Goal: Task Accomplishment & Management: Manage account settings

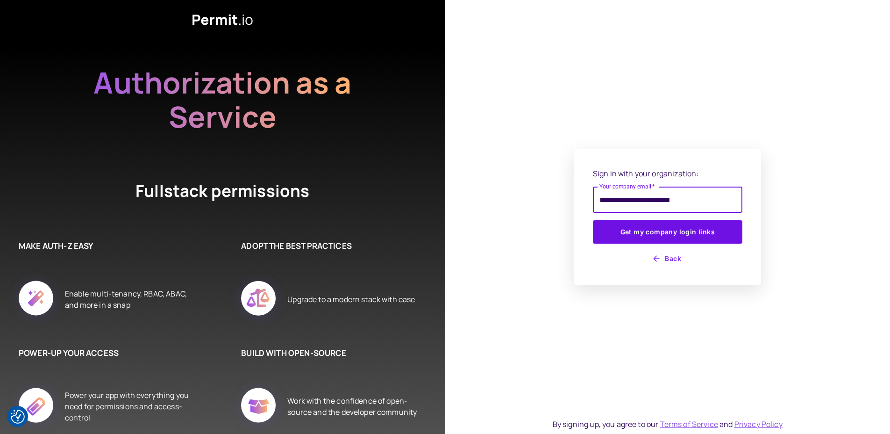
type input "**********"
click at [593, 220] on button "Get my company login links" at bounding box center [668, 231] width 150 height 23
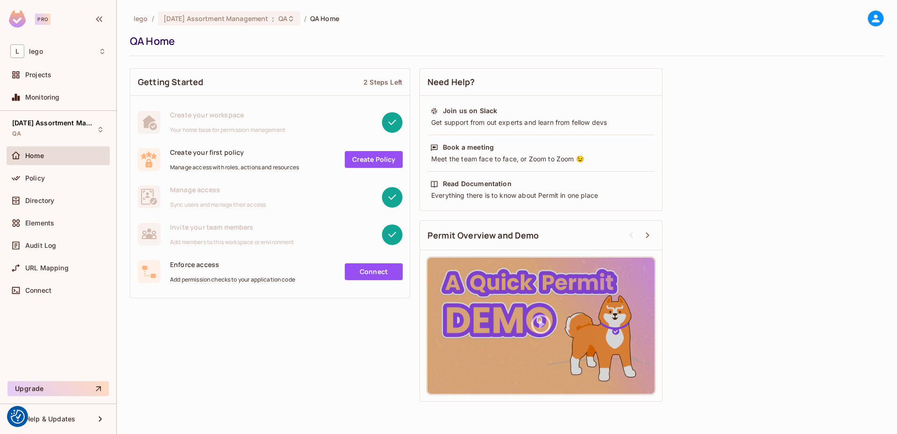
click at [219, 332] on div "Getting Started 2 Steps Left Create your workspace Your home base for permissio…" at bounding box center [507, 235] width 754 height 342
click at [295, 19] on icon at bounding box center [290, 18] width 7 height 7
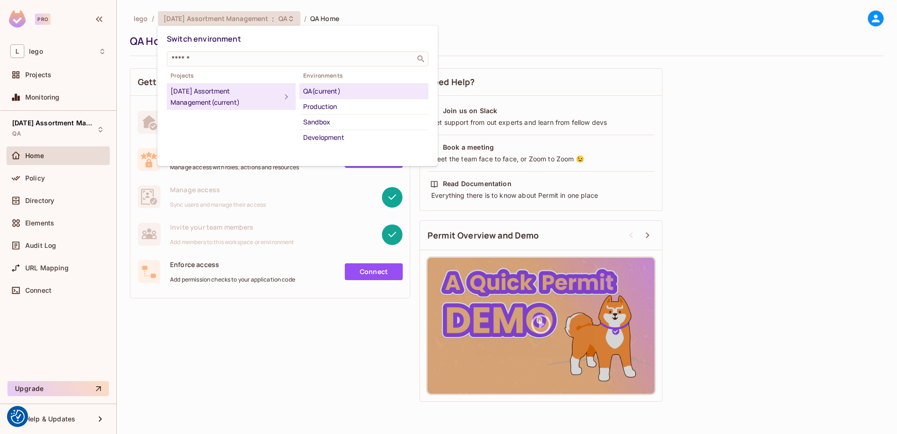
click at [228, 137] on div "Projects 05.09.01 Assortment Management (current) Environments QA (current) Pro…" at bounding box center [298, 107] width 262 height 75
click at [331, 136] on div "Development" at bounding box center [363, 137] width 121 height 11
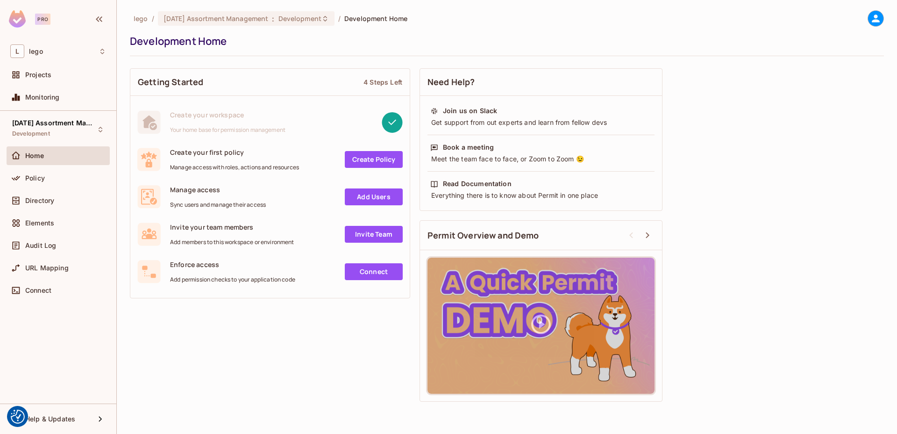
click at [168, 327] on div "Getting Started 4 Steps Left Create your workspace Your home base for permissio…" at bounding box center [507, 235] width 754 height 342
click at [61, 201] on div "Directory" at bounding box center [65, 200] width 81 height 7
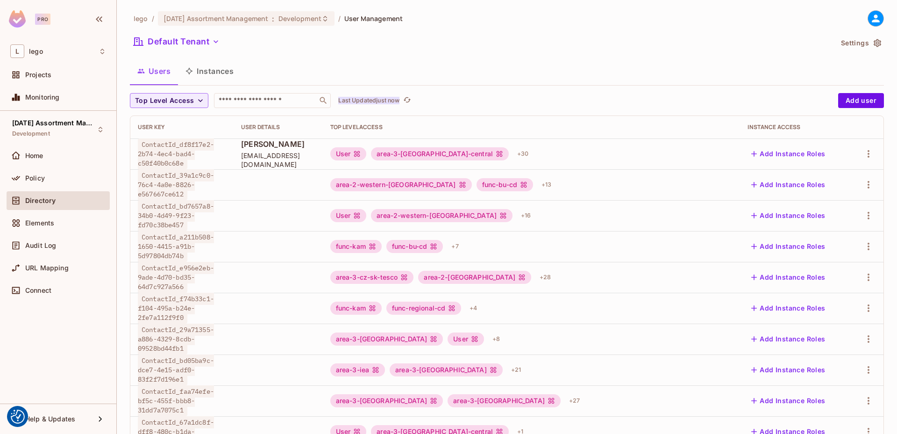
click at [399, 97] on p "Last Updated just now" at bounding box center [368, 100] width 61 height 7
click at [282, 100] on input "text" at bounding box center [266, 100] width 98 height 9
paste input "**********"
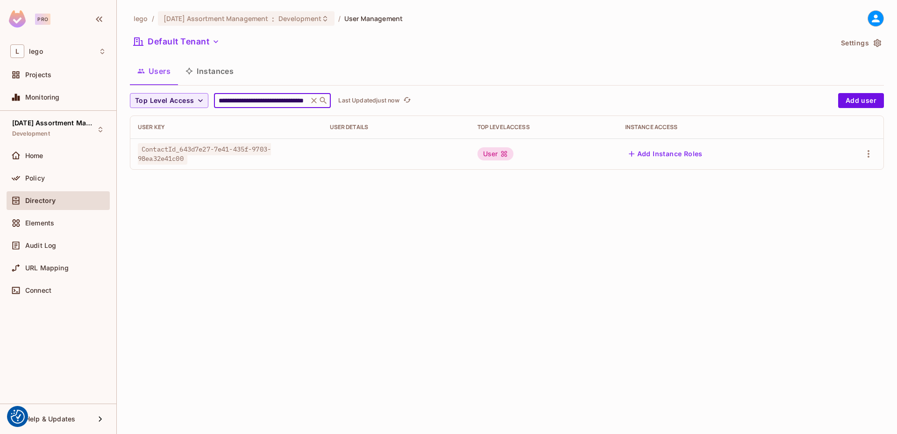
type input "**********"
click at [314, 61] on div "Users Instances" at bounding box center [507, 70] width 754 height 23
click at [673, 150] on button "Add Instance Roles" at bounding box center [665, 153] width 81 height 15
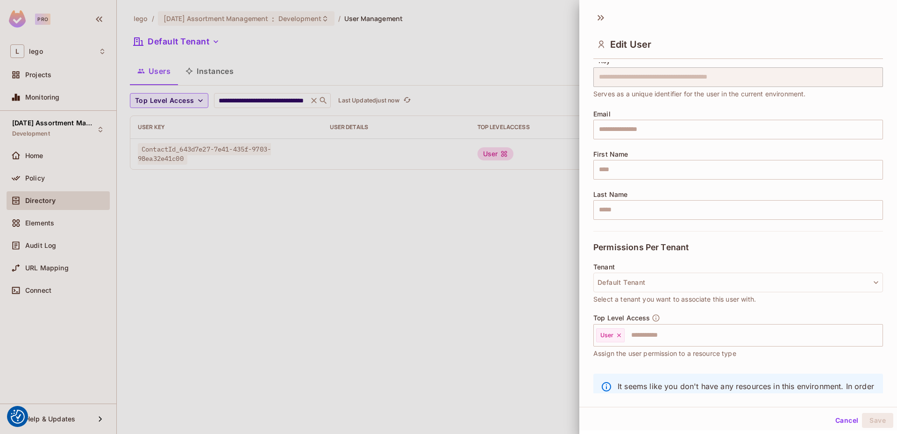
scroll to position [71, 0]
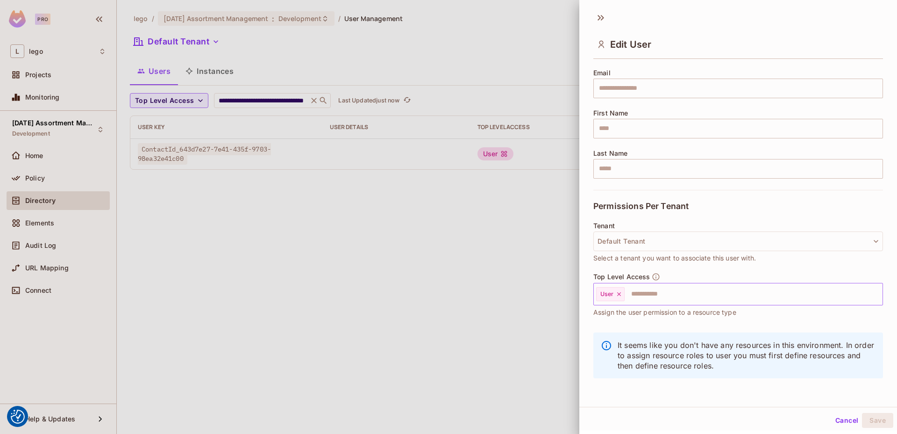
click at [635, 296] on input "text" at bounding box center [745, 294] width 239 height 19
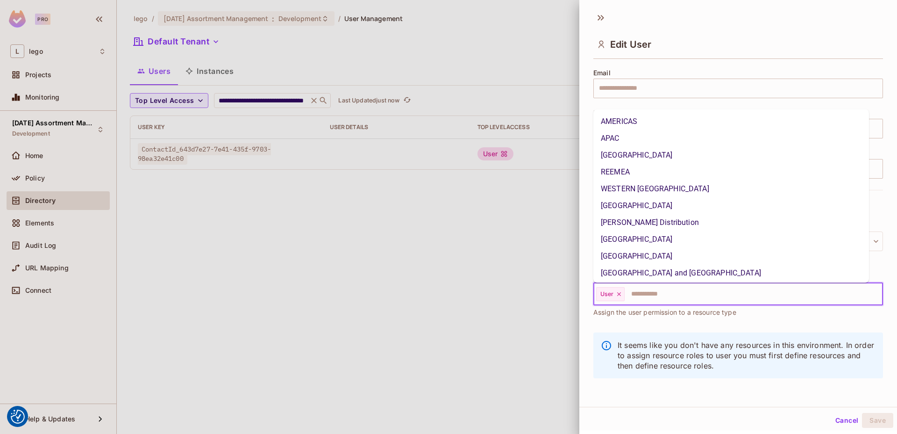
scroll to position [335, 0]
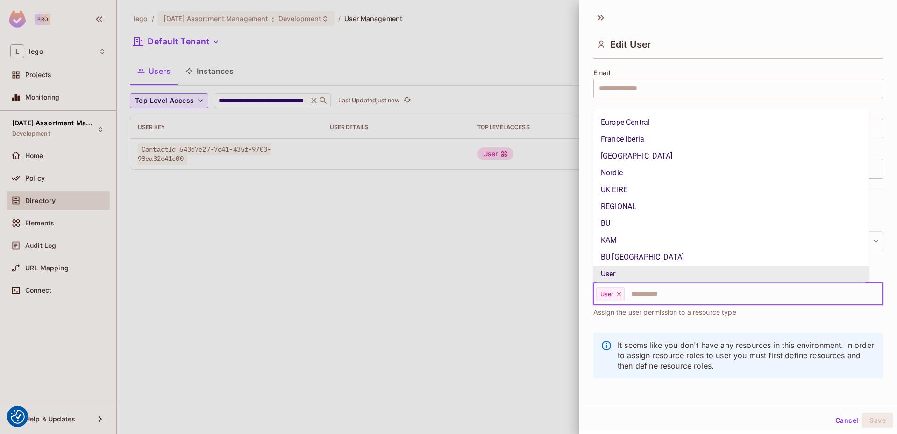
click at [620, 294] on icon at bounding box center [619, 294] width 7 height 7
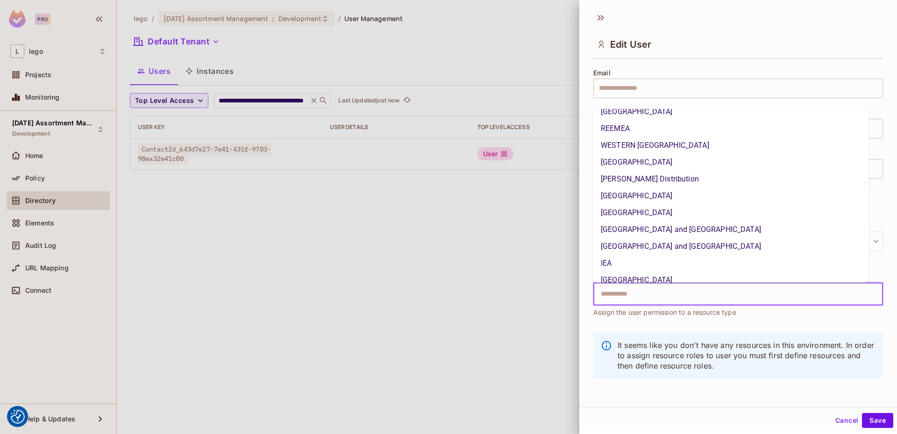
scroll to position [0, 0]
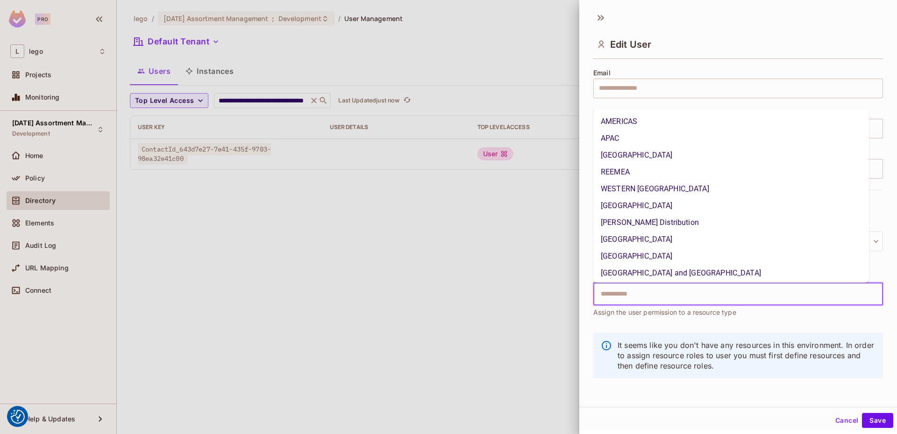
click at [633, 124] on li "AMERICAS" at bounding box center [731, 121] width 276 height 17
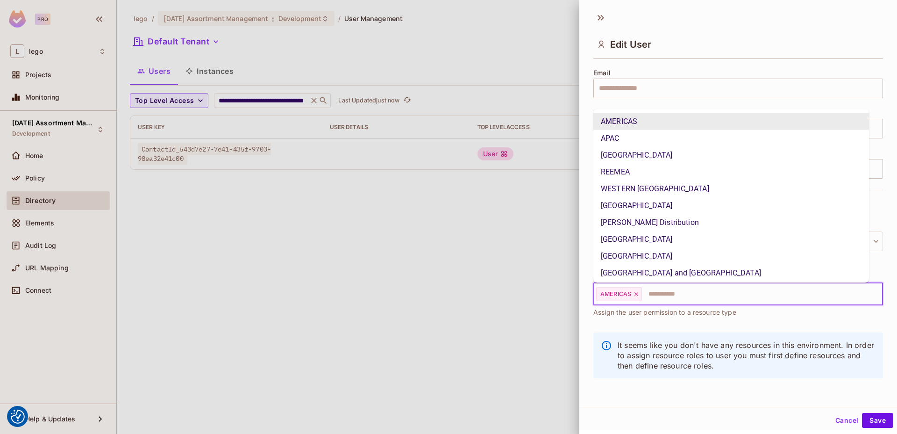
click at [633, 131] on li "APAC" at bounding box center [731, 137] width 276 height 17
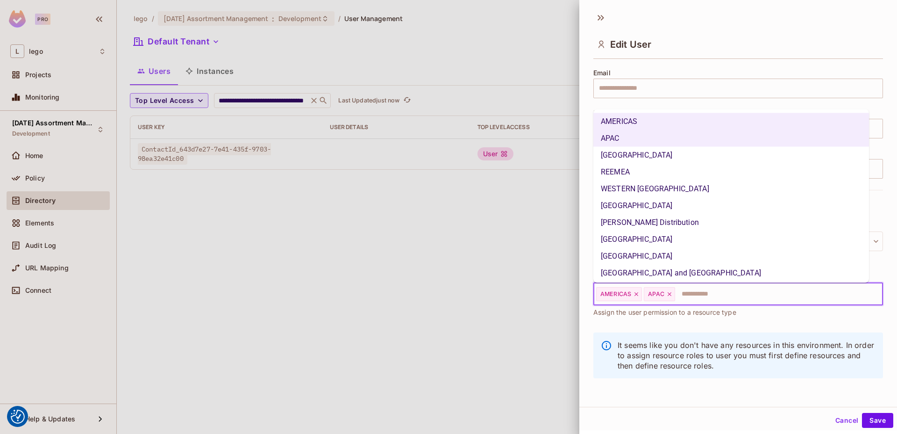
click at [631, 152] on li "[GEOGRAPHIC_DATA]" at bounding box center [731, 154] width 276 height 17
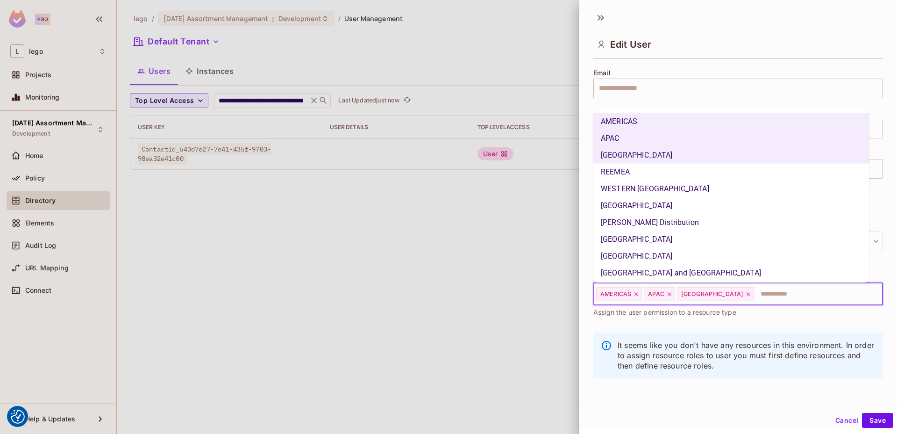
click at [630, 169] on li "REEMEA" at bounding box center [731, 171] width 276 height 17
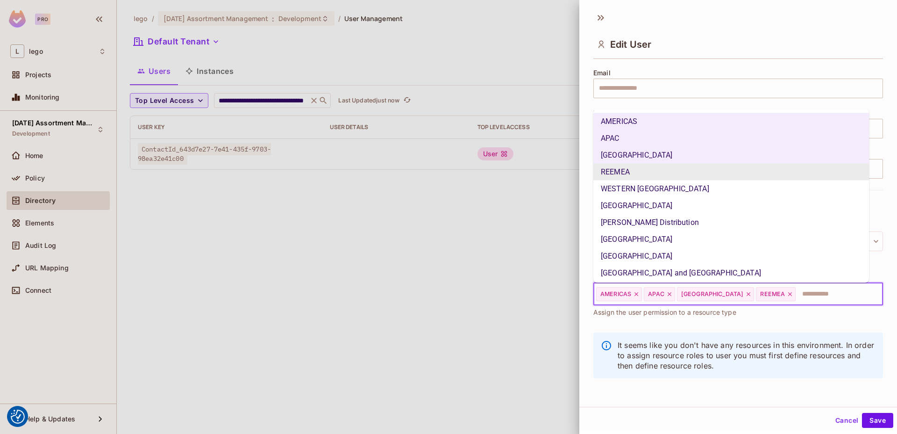
click at [631, 185] on li "WESTERN [GEOGRAPHIC_DATA]" at bounding box center [731, 188] width 276 height 17
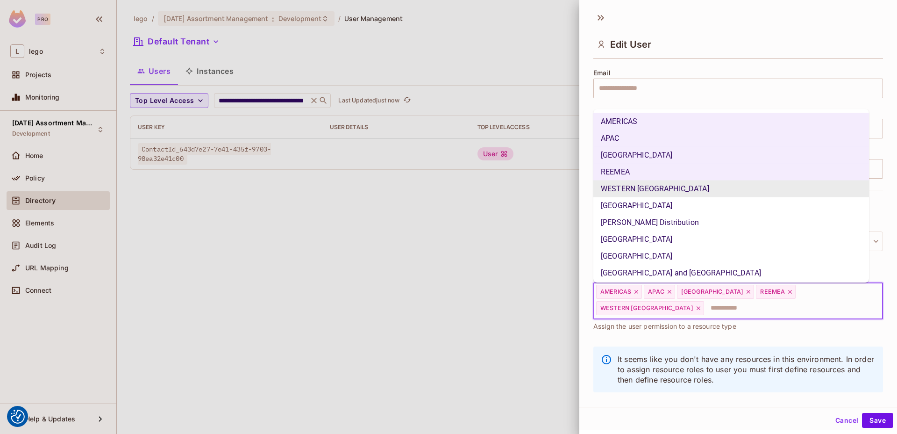
click at [627, 209] on li "[GEOGRAPHIC_DATA]" at bounding box center [731, 205] width 276 height 17
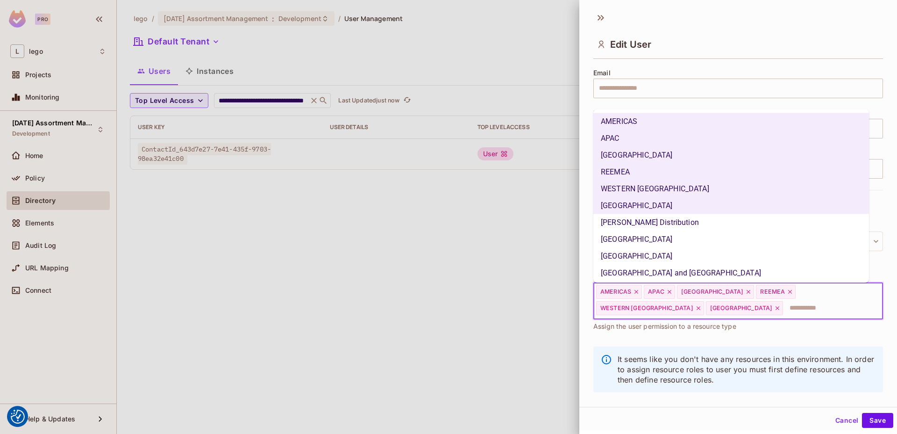
click at [624, 227] on li "[PERSON_NAME] Distribution" at bounding box center [731, 222] width 276 height 17
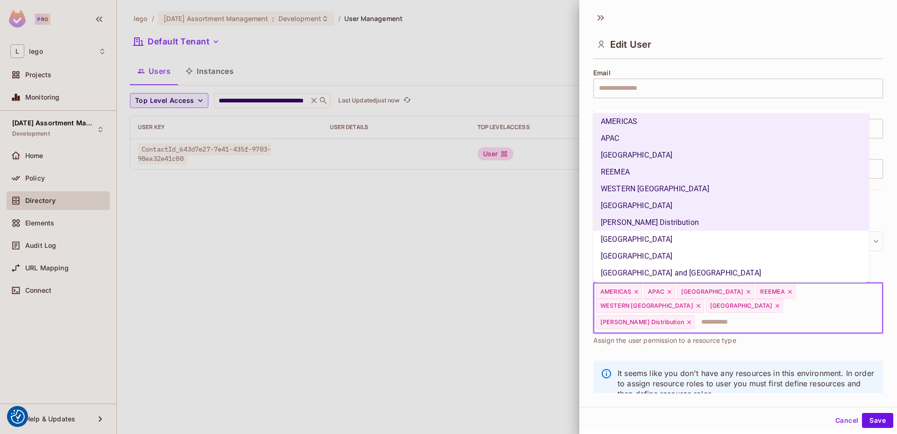
click at [620, 243] on li "[GEOGRAPHIC_DATA]" at bounding box center [731, 238] width 276 height 17
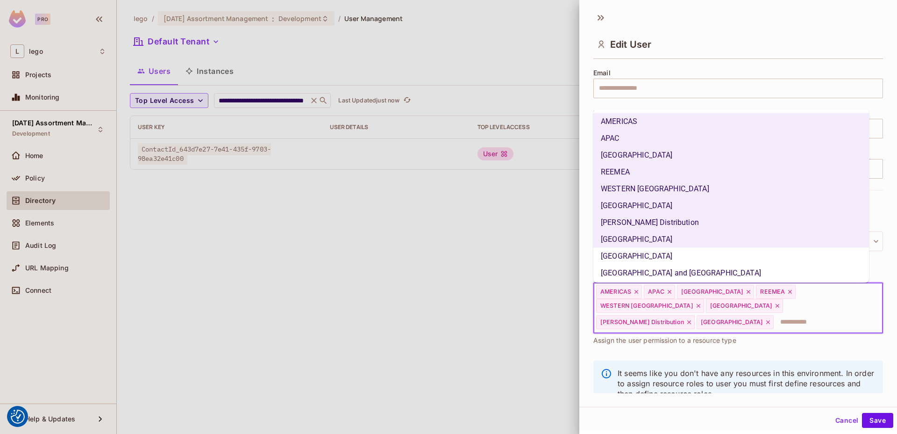
click at [619, 265] on li "[GEOGRAPHIC_DATA] and [GEOGRAPHIC_DATA]" at bounding box center [731, 272] width 276 height 17
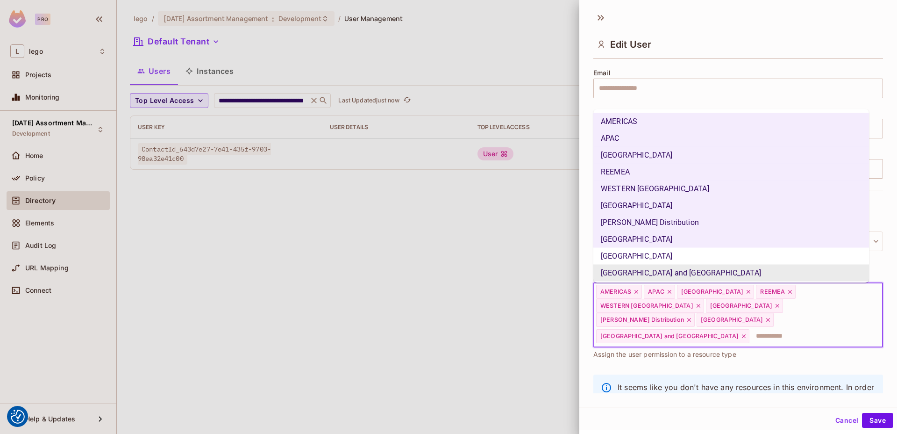
click at [617, 255] on li "[GEOGRAPHIC_DATA]" at bounding box center [731, 255] width 276 height 17
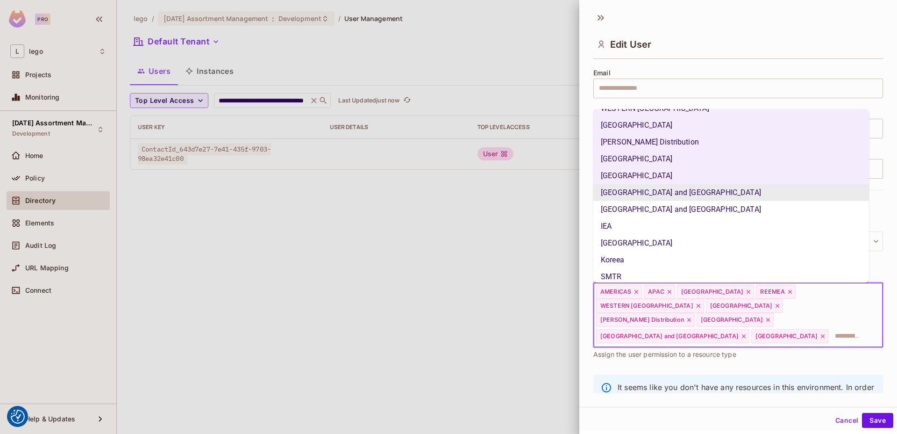
scroll to position [81, 0]
click at [649, 205] on li "[GEOGRAPHIC_DATA] and [GEOGRAPHIC_DATA]" at bounding box center [731, 208] width 276 height 17
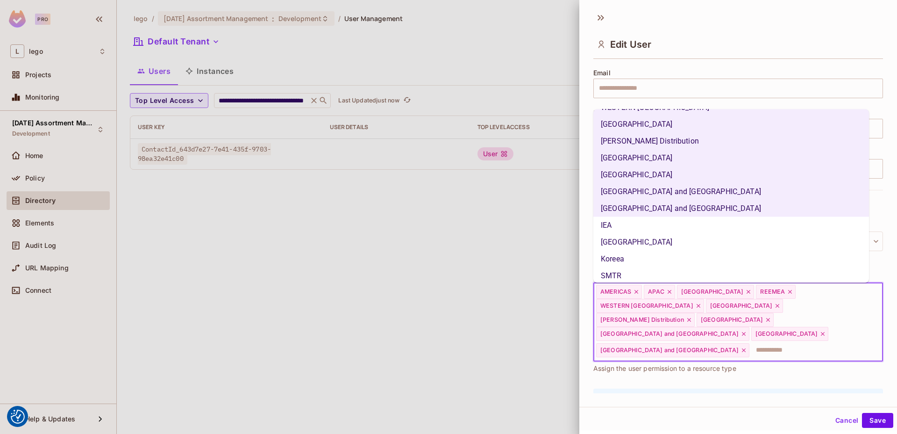
click at [625, 228] on li "IEA" at bounding box center [731, 224] width 276 height 17
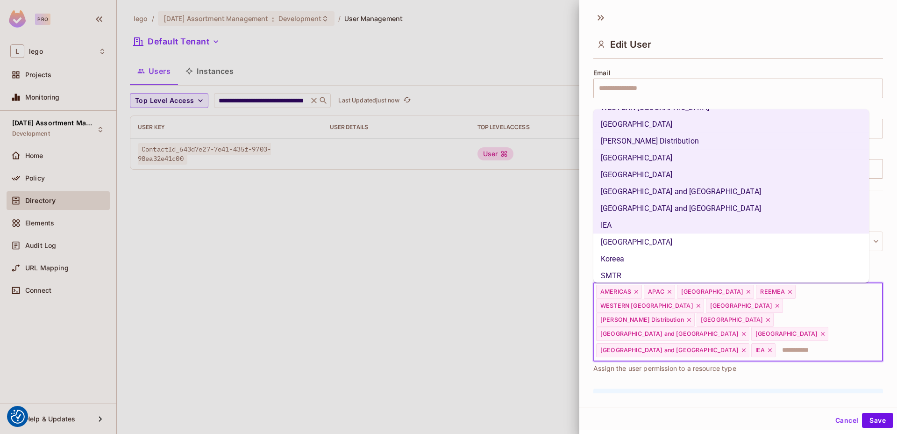
click at [620, 246] on li "[GEOGRAPHIC_DATA]" at bounding box center [731, 241] width 276 height 17
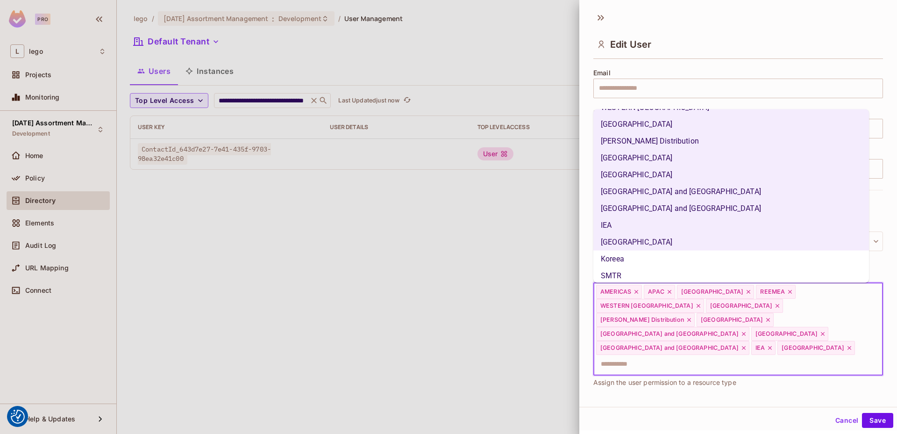
drag, startPoint x: 620, startPoint y: 263, endPoint x: 619, endPoint y: 269, distance: 5.8
click at [620, 263] on li "Koreea" at bounding box center [731, 258] width 276 height 17
click at [618, 271] on li "SMTR" at bounding box center [731, 275] width 276 height 17
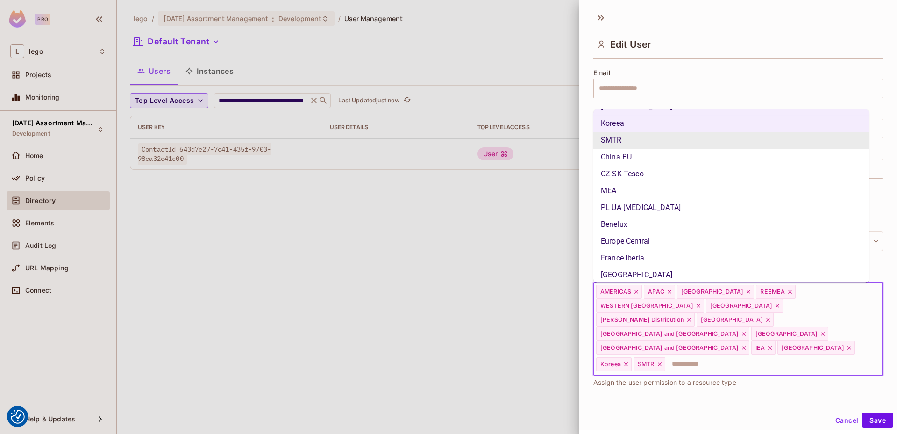
scroll to position [220, 0]
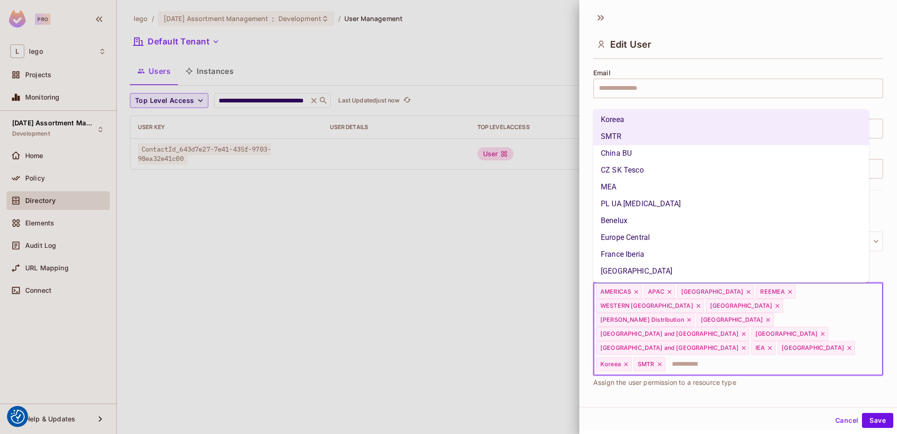
click at [644, 159] on li "China BU" at bounding box center [731, 153] width 276 height 17
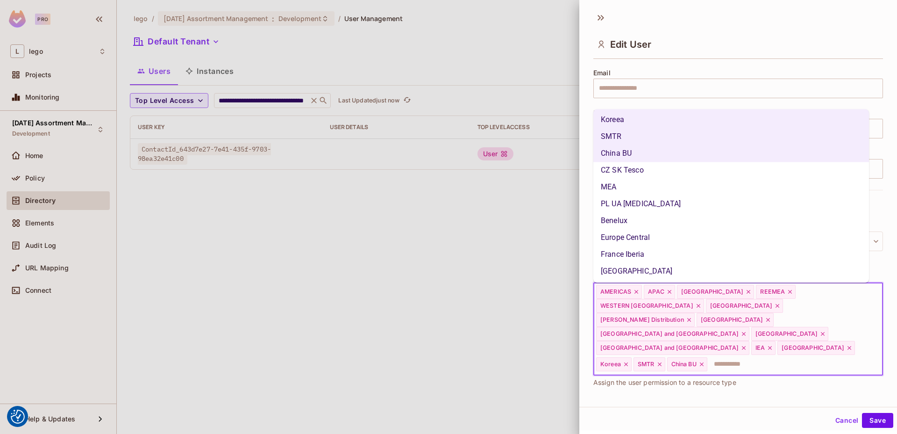
click at [638, 175] on li "CZ SK Tesco" at bounding box center [731, 170] width 276 height 17
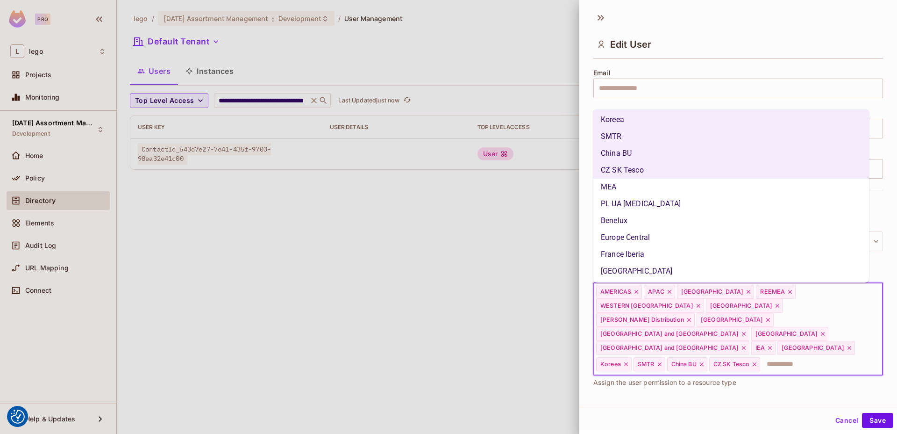
click at [617, 191] on li "MEA" at bounding box center [731, 186] width 276 height 17
click at [615, 205] on li "PL UA [MEDICAL_DATA]" at bounding box center [731, 203] width 276 height 17
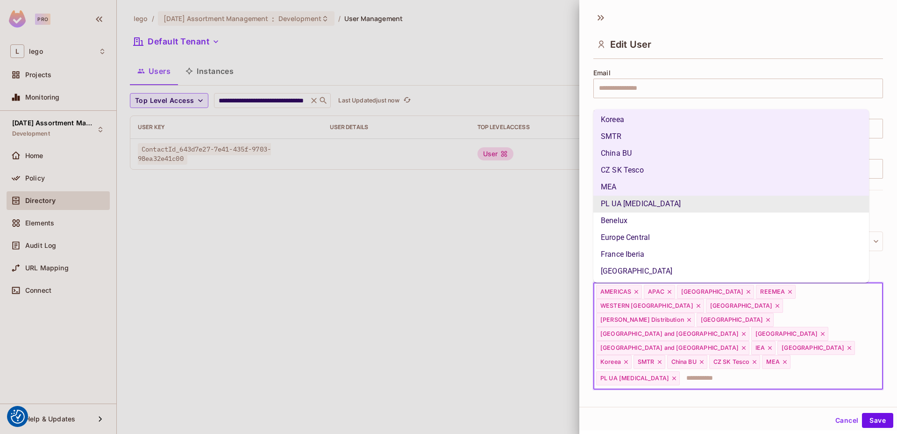
click at [615, 225] on li "Benelux" at bounding box center [731, 220] width 276 height 17
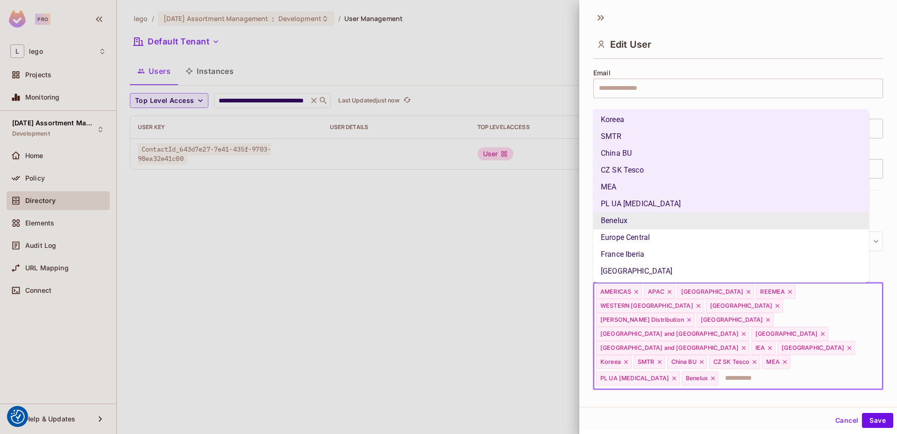
click at [618, 241] on li "Europe Central" at bounding box center [731, 237] width 276 height 17
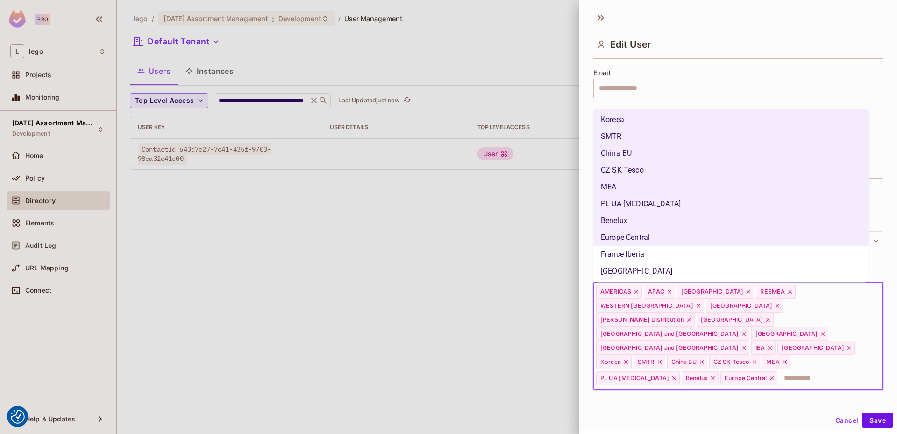
click at [618, 257] on li "France Iberia" at bounding box center [731, 254] width 276 height 17
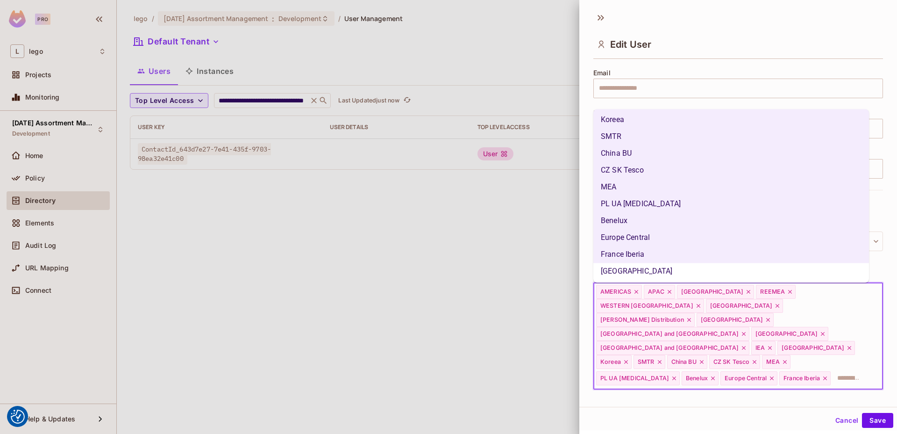
click at [611, 270] on li "[GEOGRAPHIC_DATA]" at bounding box center [731, 271] width 276 height 17
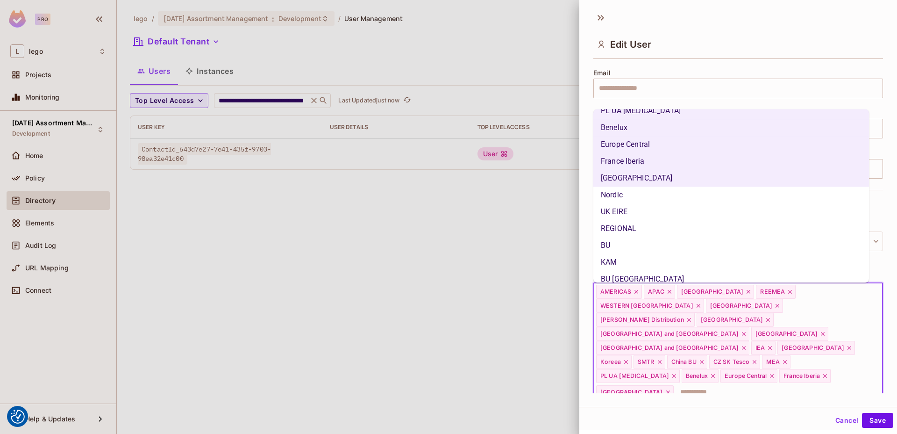
scroll to position [314, 0]
click at [613, 193] on li "Nordic" at bounding box center [731, 194] width 276 height 17
click at [617, 215] on li "UK EIRE" at bounding box center [731, 211] width 276 height 17
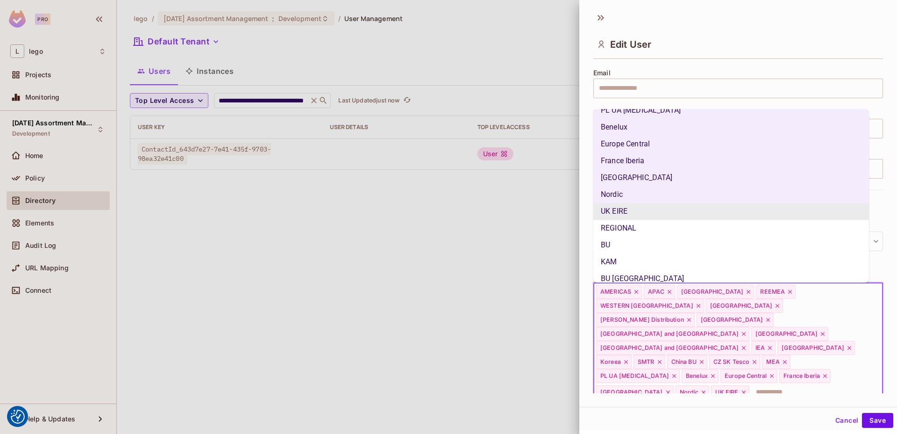
click at [616, 234] on li "REGIONAL" at bounding box center [731, 228] width 276 height 17
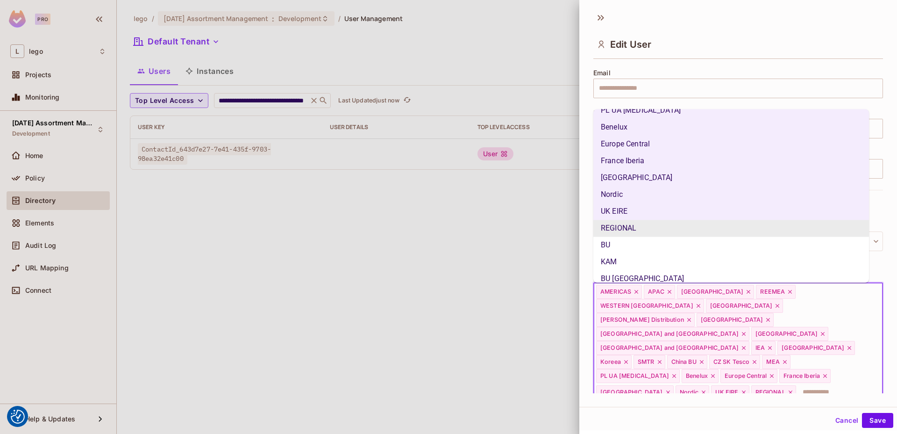
click at [614, 250] on li "BU" at bounding box center [731, 244] width 276 height 17
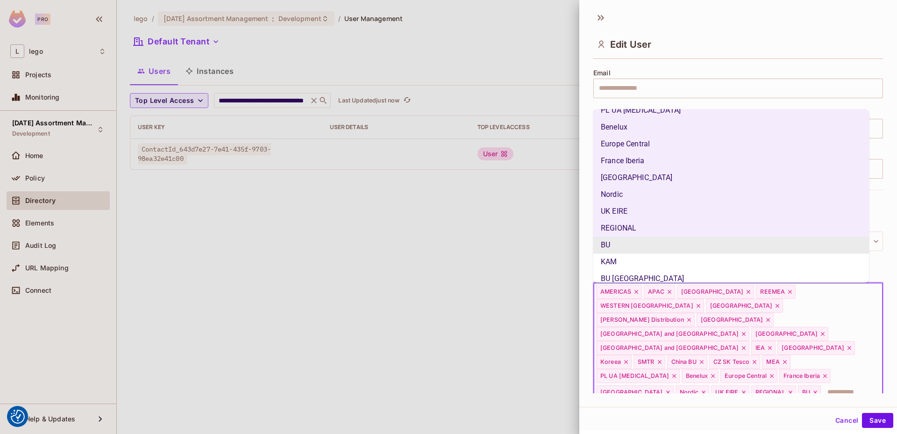
click at [614, 265] on li "KAM" at bounding box center [731, 261] width 276 height 17
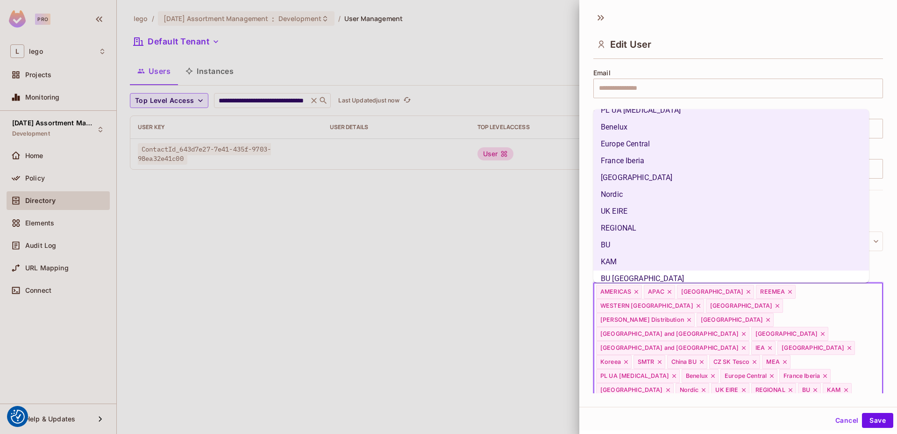
click at [616, 275] on li "BU [GEOGRAPHIC_DATA]" at bounding box center [731, 278] width 276 height 17
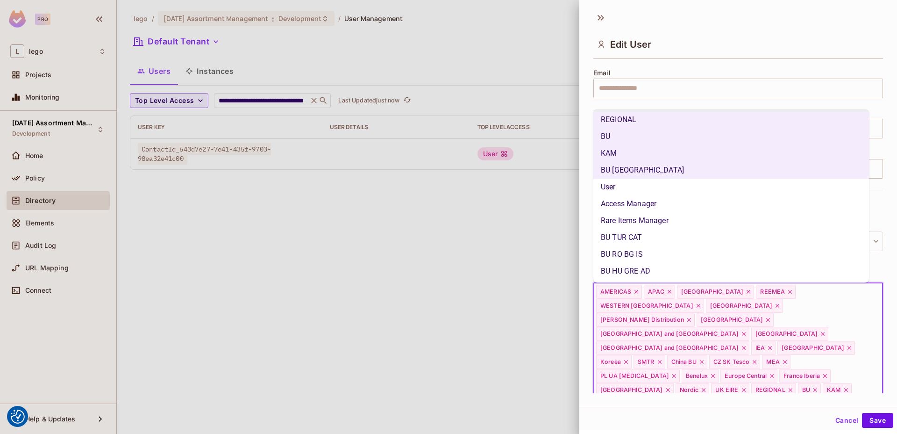
scroll to position [423, 0]
click at [660, 186] on li "User" at bounding box center [731, 186] width 276 height 17
click at [655, 207] on li "Access Manager" at bounding box center [731, 202] width 276 height 17
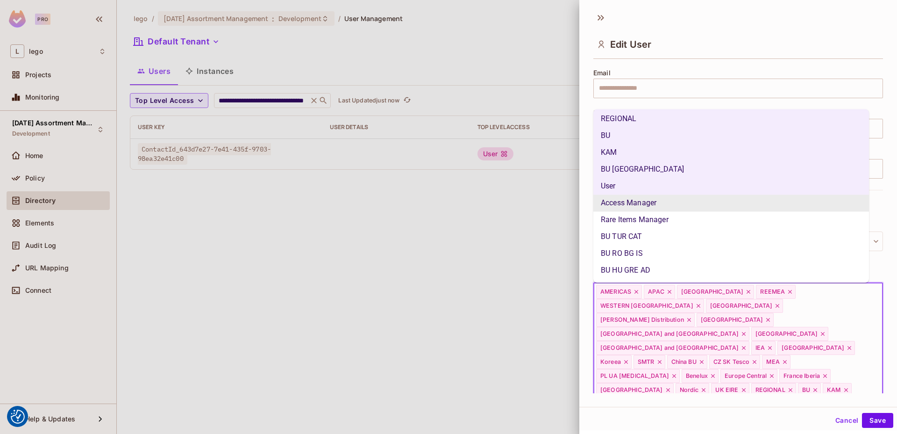
click at [652, 214] on li "Rare Items Manager" at bounding box center [731, 219] width 276 height 17
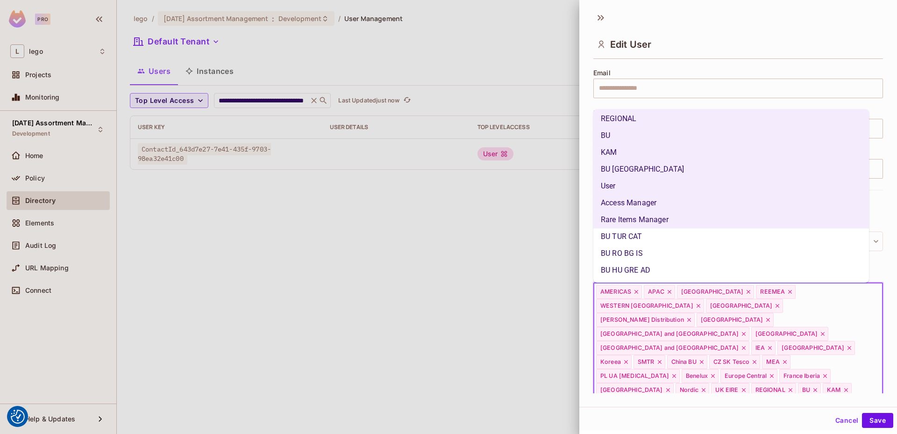
click at [649, 238] on li "BU TUR CAT" at bounding box center [731, 236] width 276 height 17
click at [648, 246] on li "BU RO BG IS" at bounding box center [731, 253] width 276 height 17
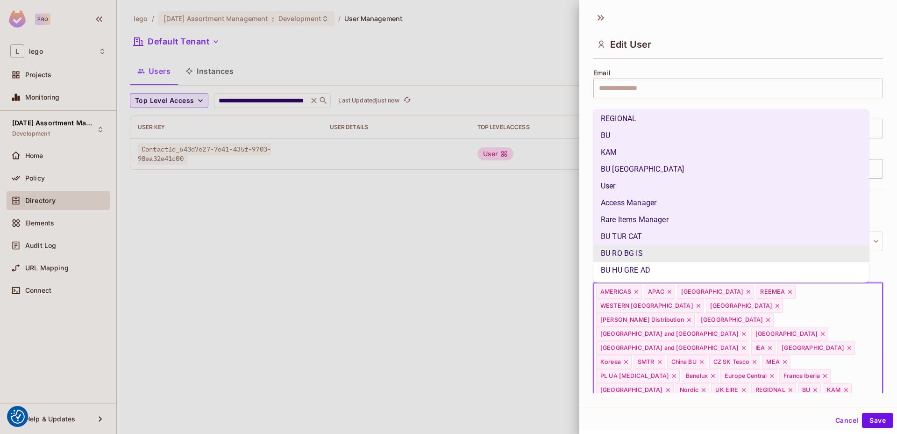
click at [643, 269] on li "BU HU GRE AD" at bounding box center [731, 270] width 276 height 17
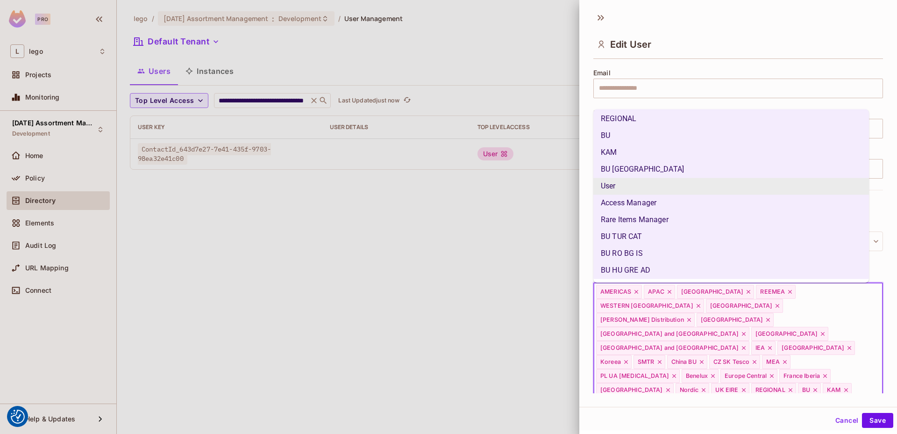
click at [634, 180] on li "User" at bounding box center [731, 186] width 276 height 17
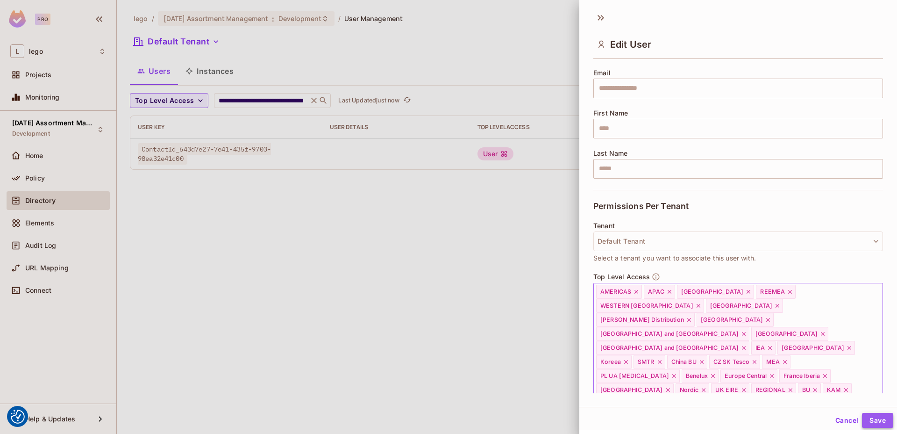
click at [876, 424] on button "Save" at bounding box center [877, 420] width 31 height 15
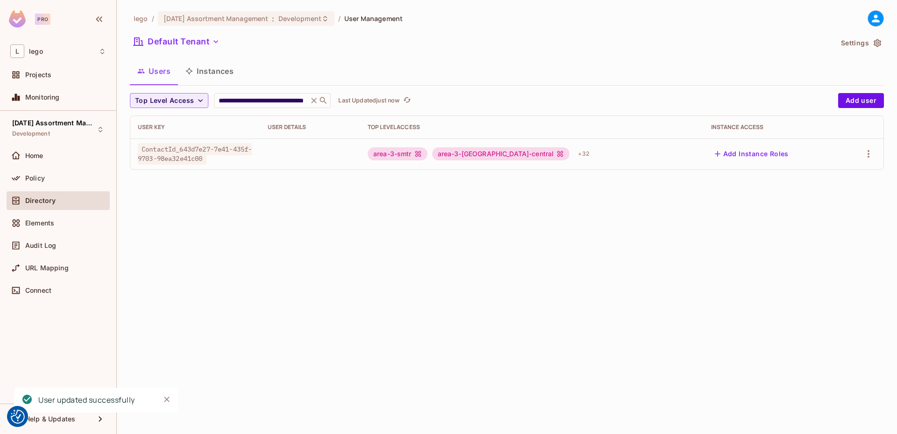
click at [501, 253] on div "**********" at bounding box center [507, 217] width 780 height 434
click at [316, 100] on icon at bounding box center [313, 100] width 9 height 9
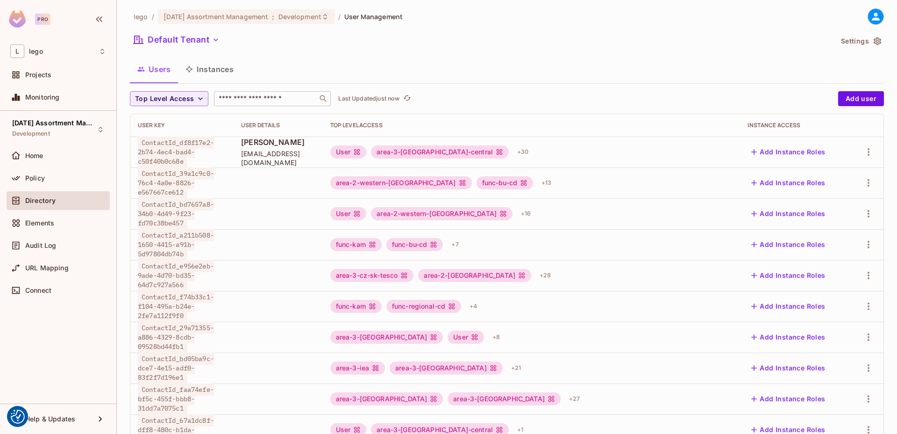
scroll to position [21, 0]
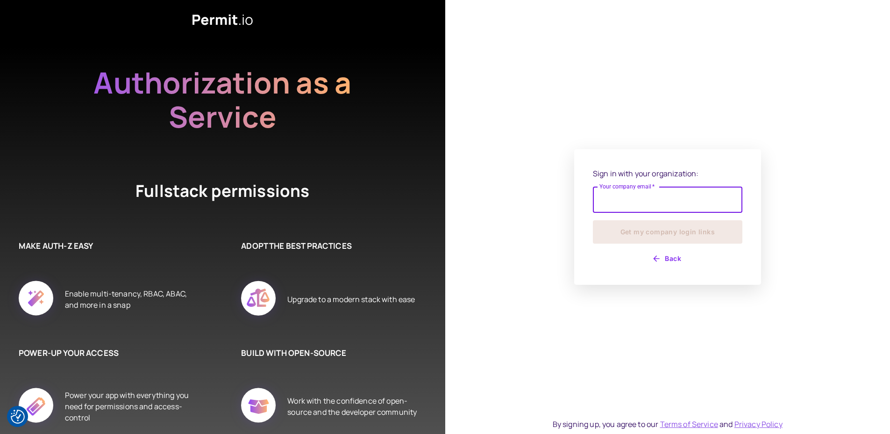
drag, startPoint x: 0, startPoint y: 0, endPoint x: 665, endPoint y: 194, distance: 693.0
click at [664, 190] on input "Your company email   *" at bounding box center [668, 199] width 150 height 26
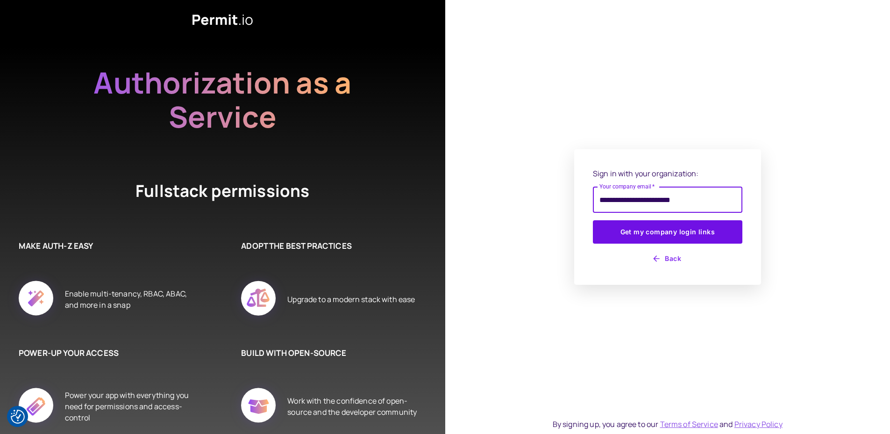
type input "**********"
click at [593, 220] on button "Get my company login links" at bounding box center [668, 231] width 150 height 23
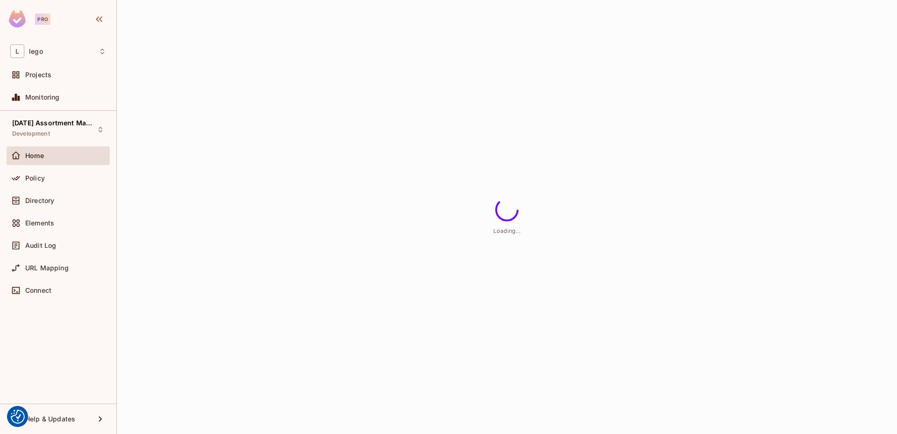
click at [73, 17] on div "Pro" at bounding box center [58, 20] width 116 height 41
click at [39, 58] on div "L lego" at bounding box center [58, 51] width 103 height 21
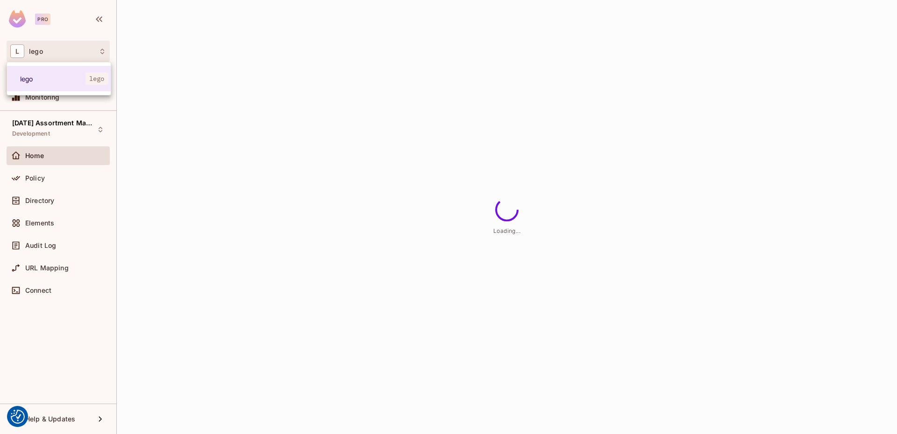
click at [55, 48] on div at bounding box center [448, 217] width 897 height 434
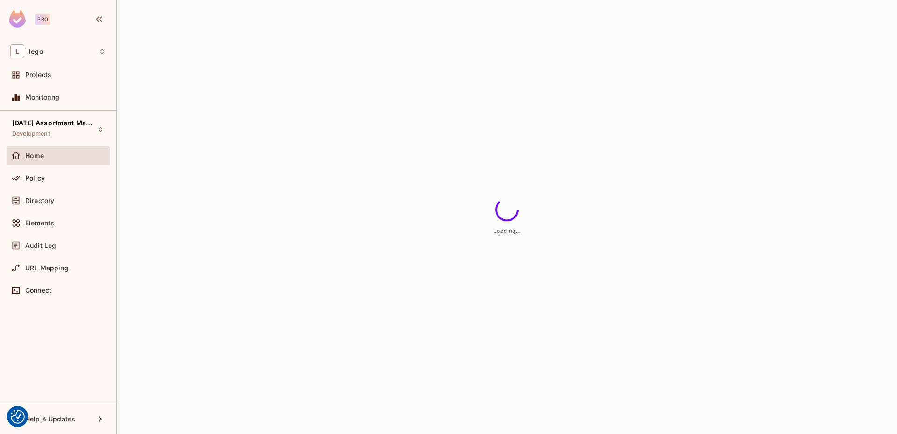
click at [178, 115] on div "Loading..." at bounding box center [507, 217] width 780 height 434
click at [93, 122] on span "[DATE] Assortment Management" at bounding box center [54, 122] width 84 height 7
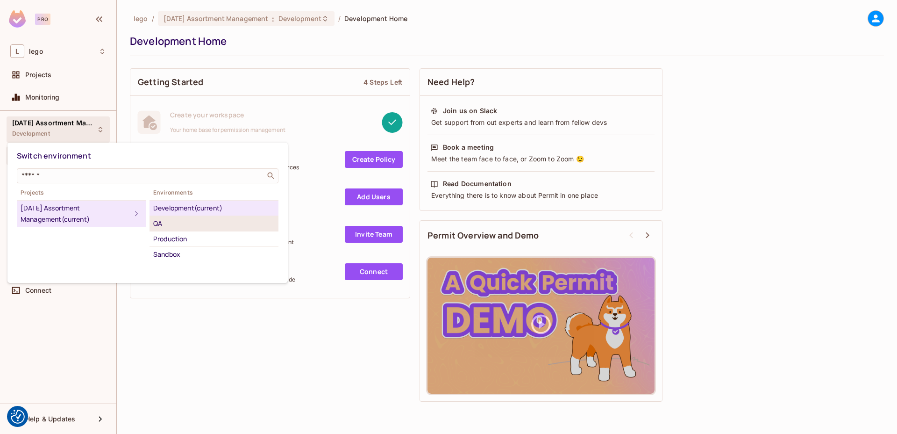
click at [177, 225] on div "QA" at bounding box center [213, 223] width 121 height 11
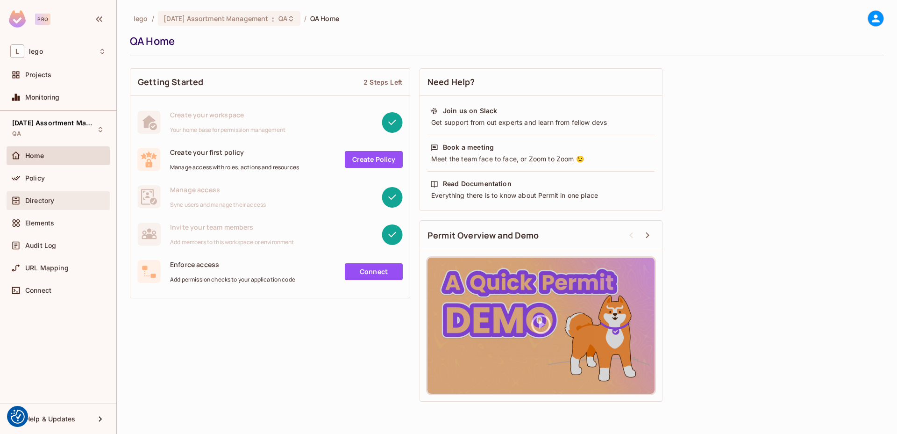
click at [59, 198] on div "Directory" at bounding box center [65, 200] width 81 height 7
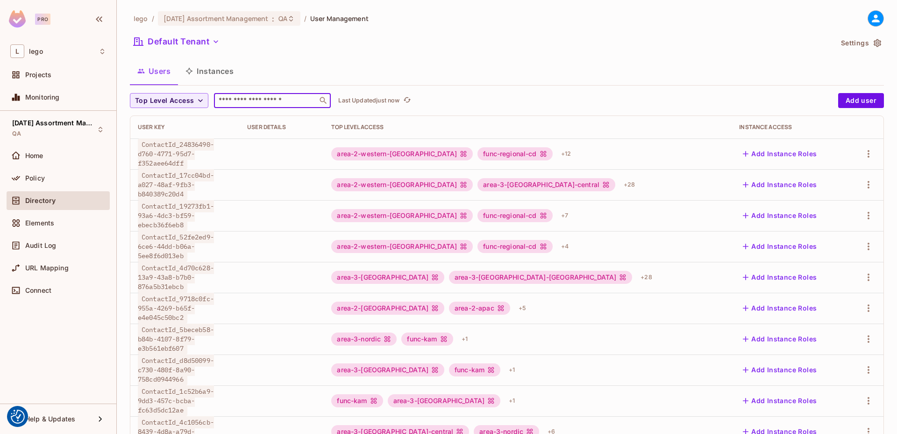
click at [239, 105] on input "text" at bounding box center [266, 100] width 98 height 9
paste input "**********"
type input "**********"
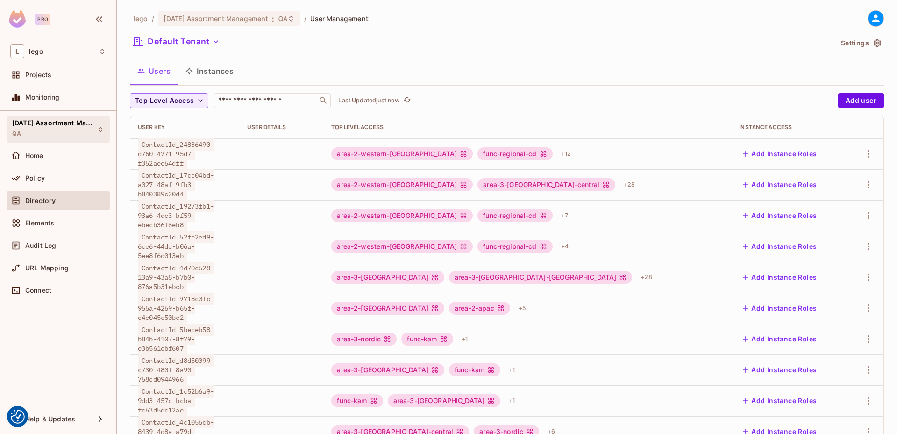
click at [74, 129] on div "05.09.01 Assortment Management QA" at bounding box center [52, 129] width 81 height 20
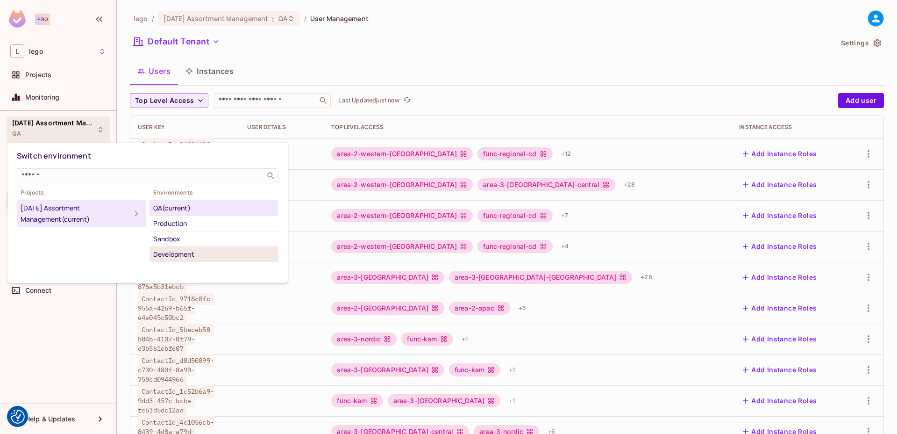
click at [184, 258] on div "Development" at bounding box center [213, 254] width 121 height 11
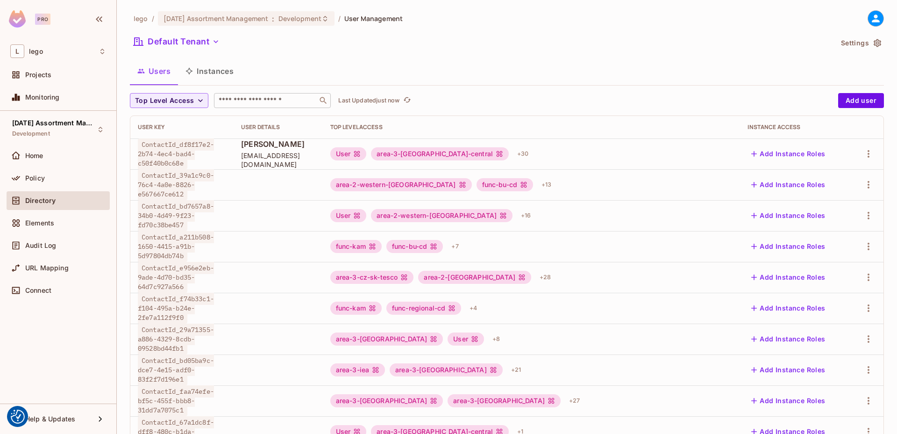
click at [251, 93] on div "​" at bounding box center [272, 100] width 117 height 15
paste input "**********"
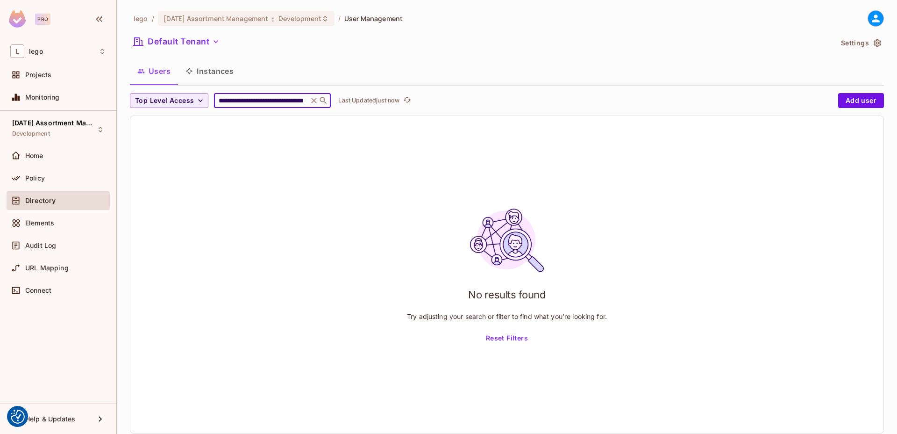
type input "**********"
click at [275, 105] on input "**********" at bounding box center [261, 100] width 89 height 9
paste input "text"
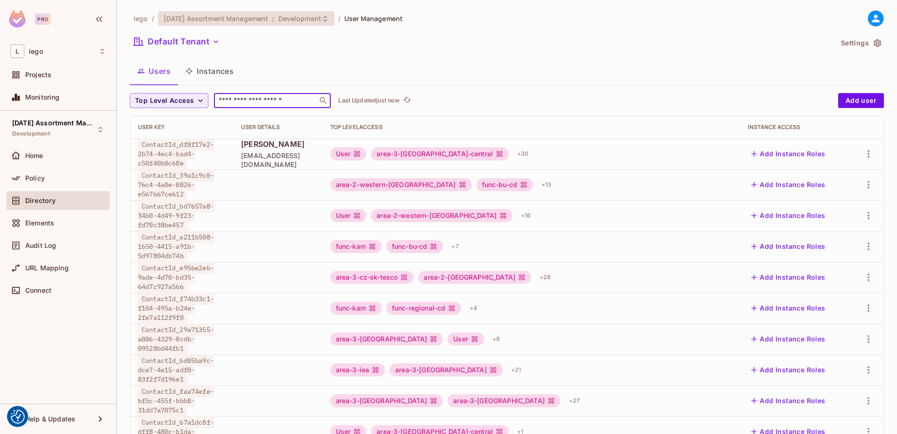
click at [284, 18] on span "Development" at bounding box center [299, 18] width 43 height 9
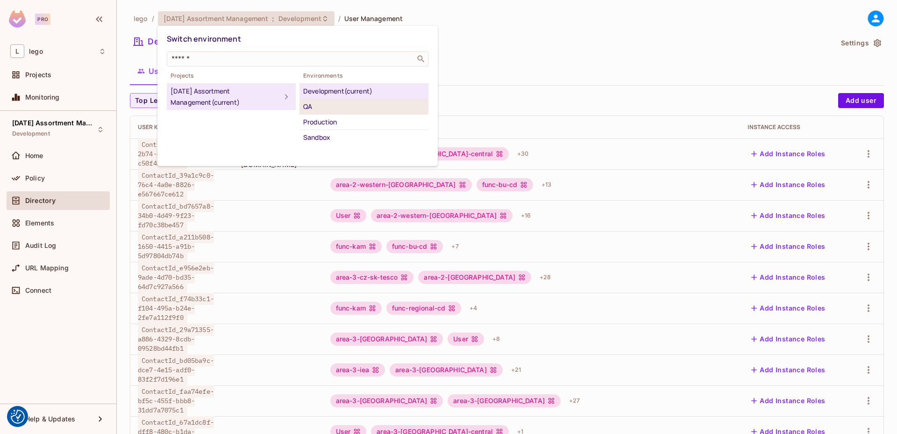
click at [324, 108] on div "QA" at bounding box center [363, 106] width 121 height 11
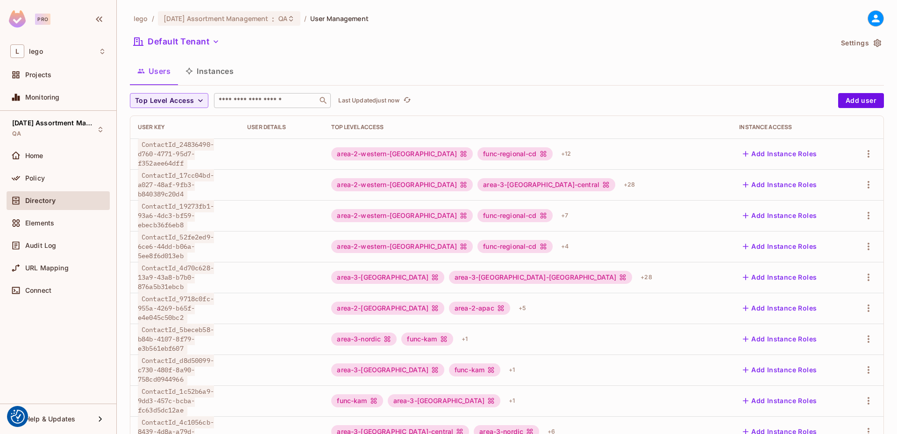
click at [277, 100] on input "text" at bounding box center [266, 100] width 98 height 9
paste input "**********"
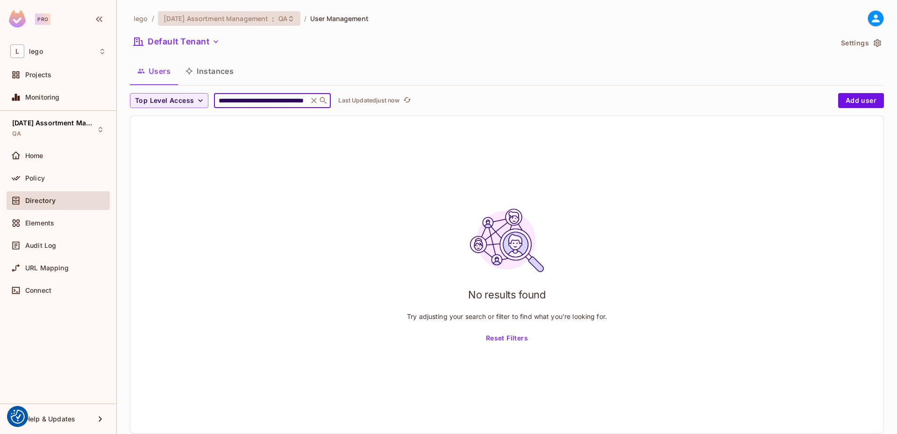
type input "**********"
click at [275, 20] on span ":" at bounding box center [272, 18] width 3 height 7
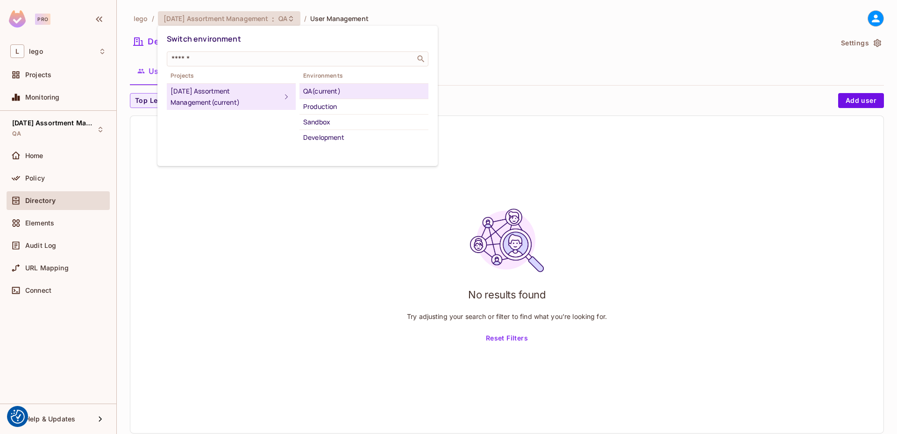
scroll to position [0, 0]
click at [337, 104] on div "Production" at bounding box center [363, 106] width 121 height 11
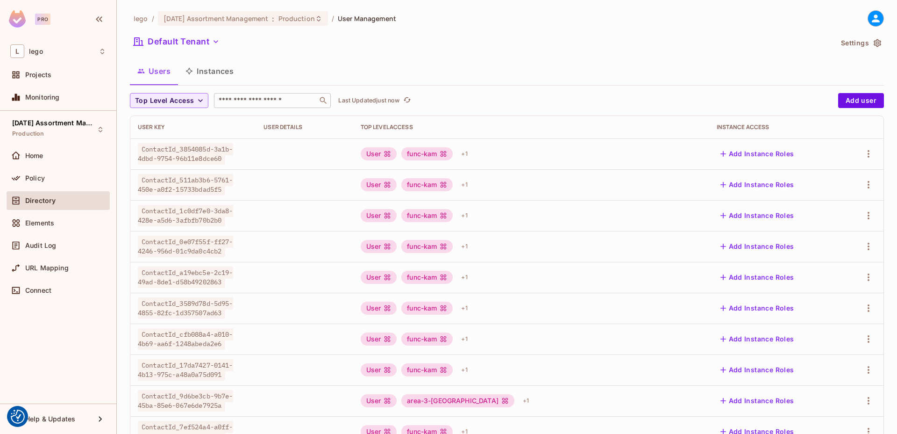
click at [247, 103] on input "text" at bounding box center [266, 100] width 98 height 9
paste input "**********"
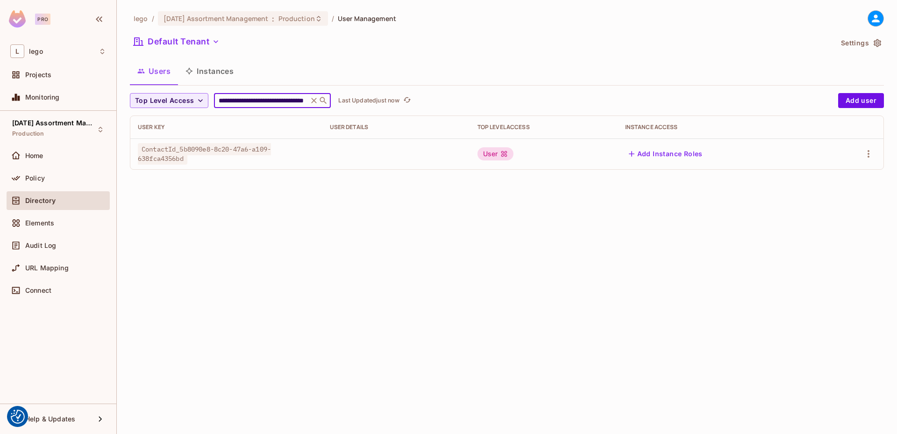
type input "**********"
click at [679, 151] on button "Add Instance Roles" at bounding box center [665, 153] width 81 height 15
click at [642, 150] on button "Add Instance Roles" at bounding box center [665, 153] width 81 height 15
click at [539, 222] on div "**********" at bounding box center [507, 217] width 780 height 434
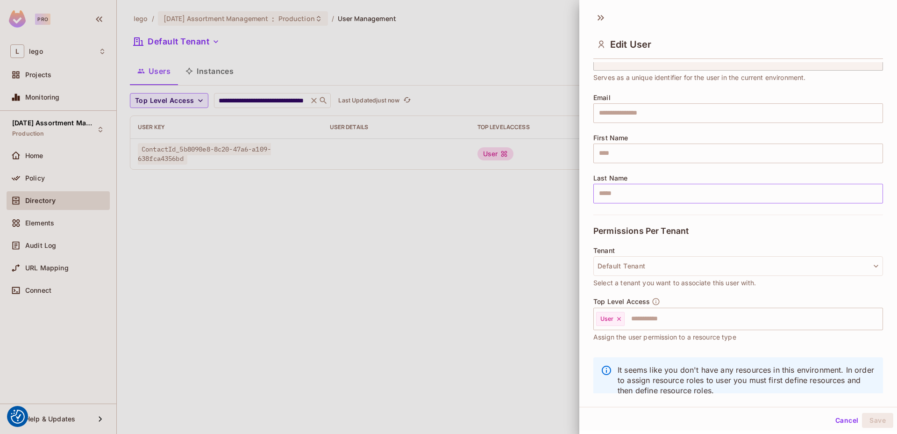
scroll to position [71, 0]
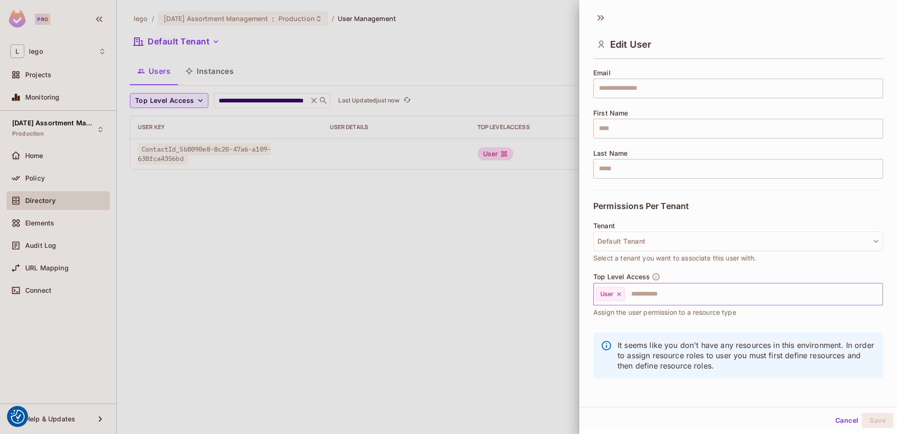
click at [640, 295] on input "text" at bounding box center [745, 294] width 239 height 19
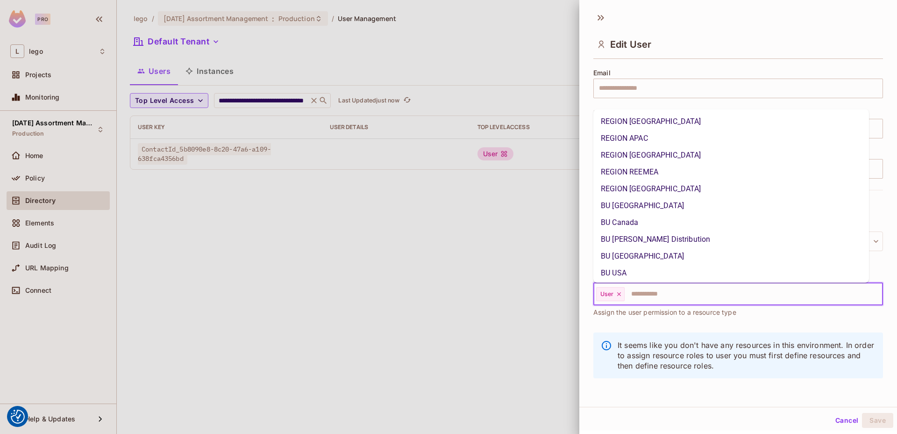
scroll to position [335, 0]
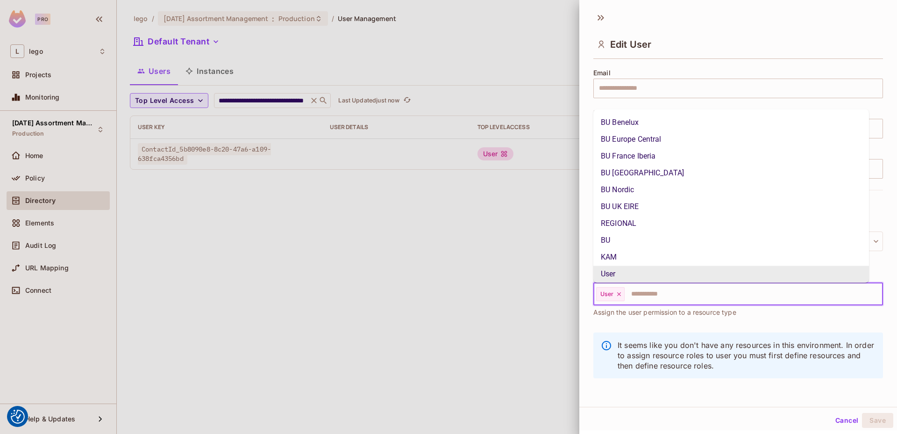
click at [620, 293] on icon at bounding box center [619, 294] width 7 height 7
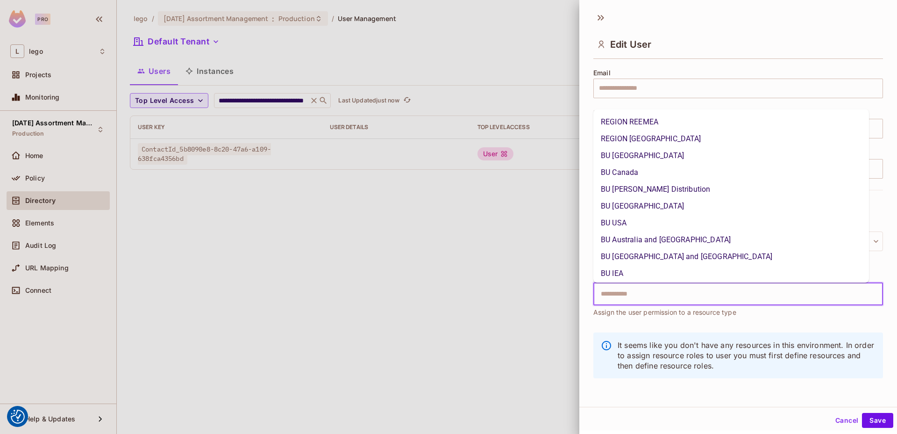
scroll to position [0, 0]
click at [649, 123] on li "REGION AMERICAS" at bounding box center [731, 121] width 276 height 17
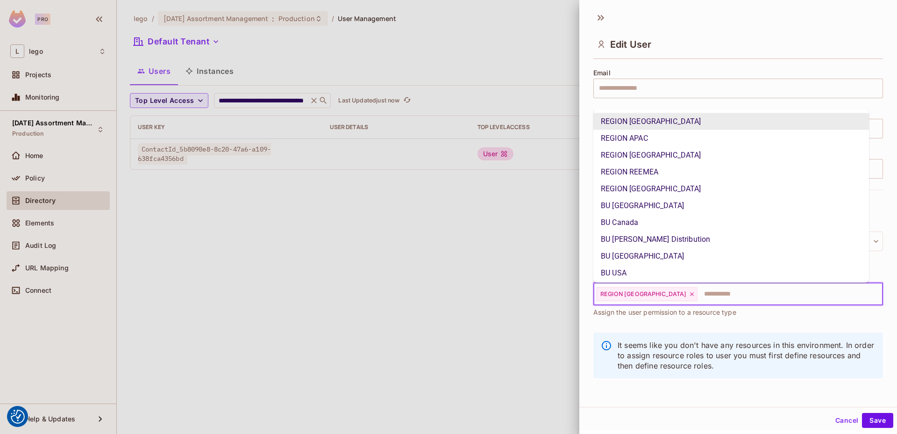
click at [647, 134] on li "REGION APAC" at bounding box center [731, 137] width 276 height 17
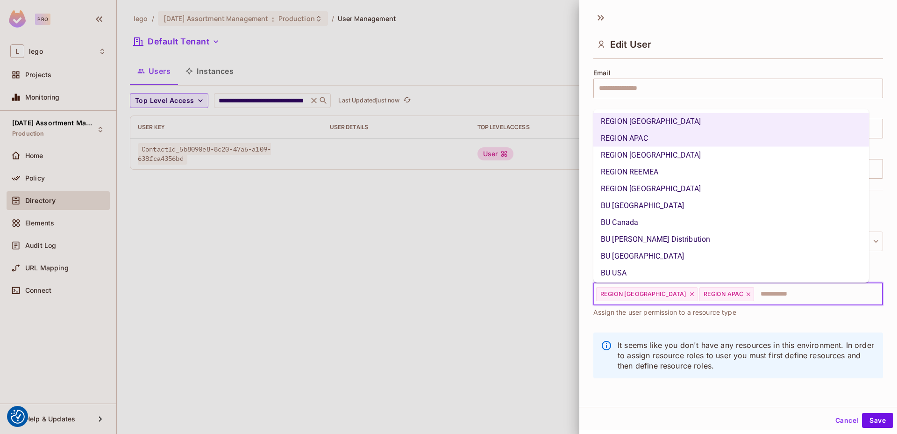
click at [641, 154] on li "REGION CHINA" at bounding box center [731, 154] width 276 height 17
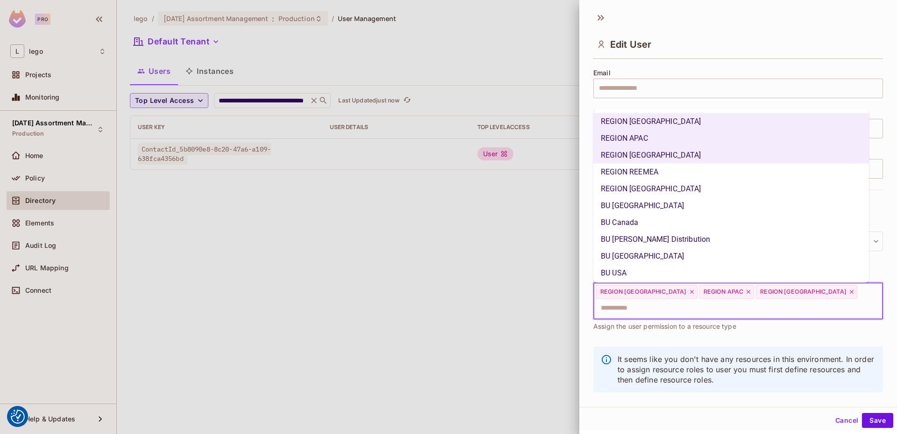
click at [639, 171] on li "REGION REEMEA" at bounding box center [731, 171] width 276 height 17
click at [638, 180] on li "REGION WESTERN EUROPE" at bounding box center [731, 188] width 276 height 17
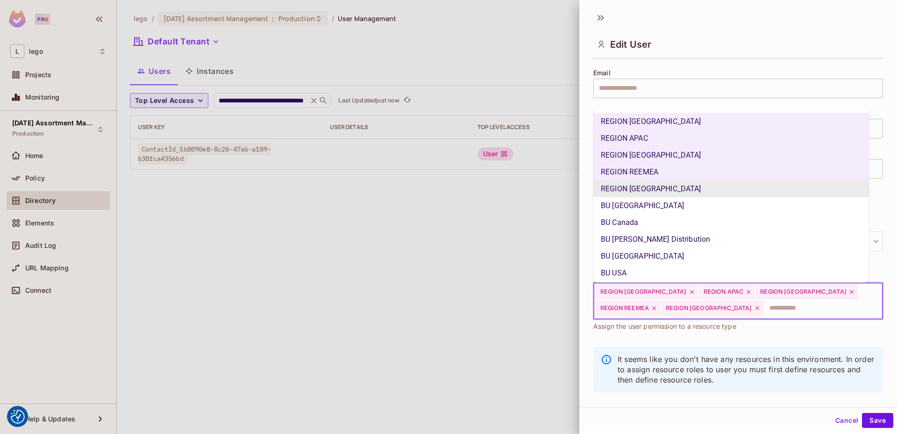
click at [639, 196] on li "REGION WESTERN EUROPE" at bounding box center [731, 188] width 276 height 17
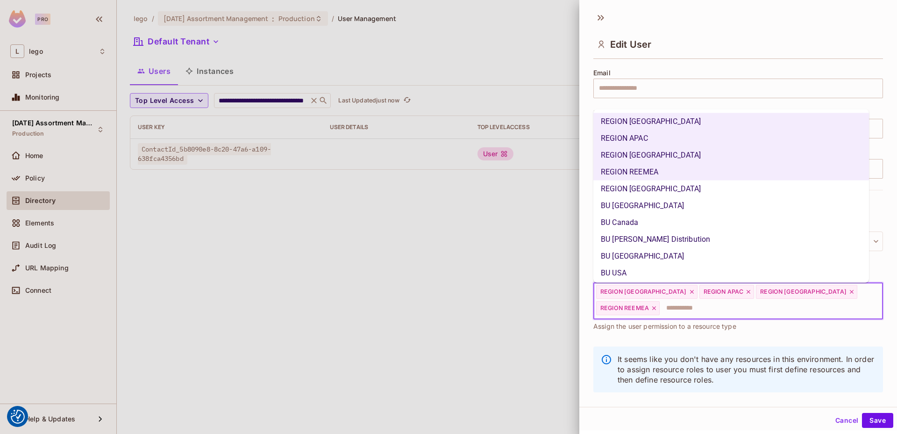
click at [635, 211] on li "BU [GEOGRAPHIC_DATA]" at bounding box center [731, 205] width 276 height 17
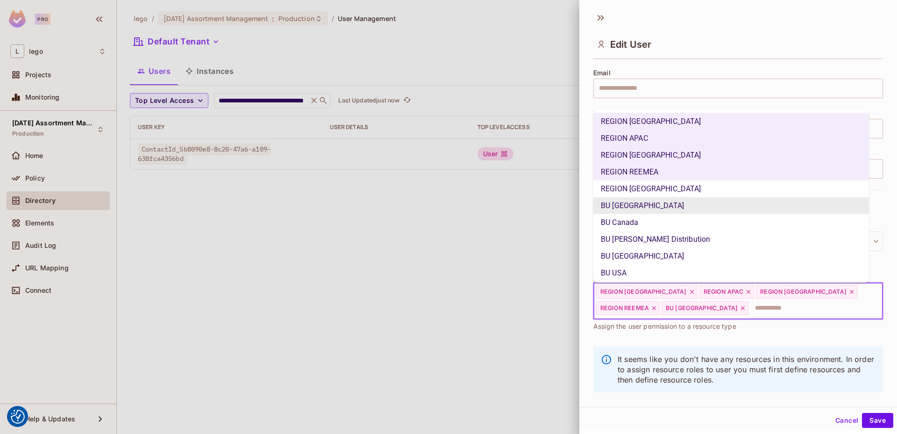
click at [642, 189] on li "REGION WESTERN EUROPE" at bounding box center [731, 188] width 276 height 17
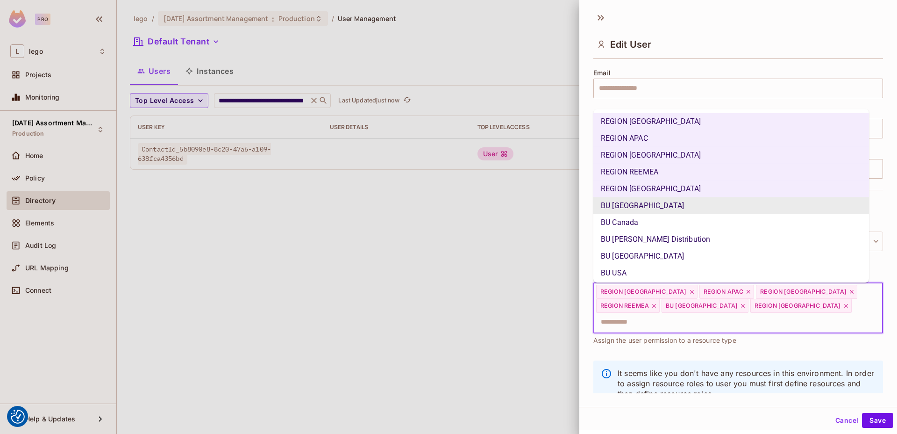
click at [638, 223] on li "BU Canada" at bounding box center [731, 222] width 276 height 17
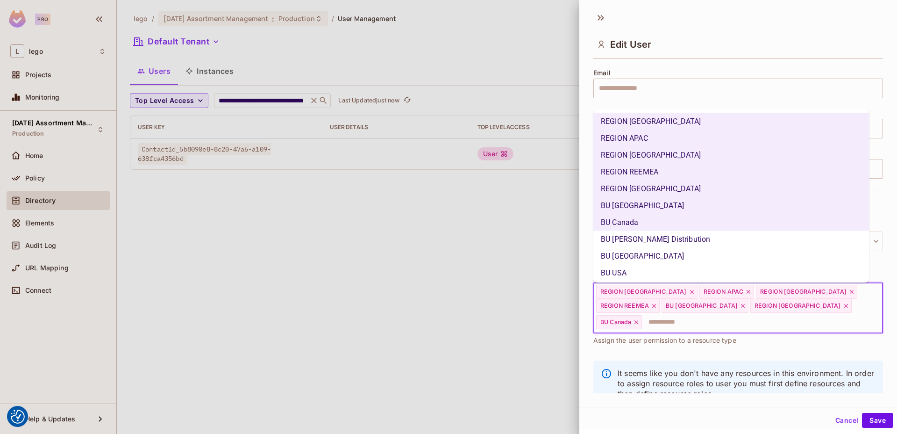
click at [638, 235] on li "BU LAM Distribution" at bounding box center [731, 238] width 276 height 17
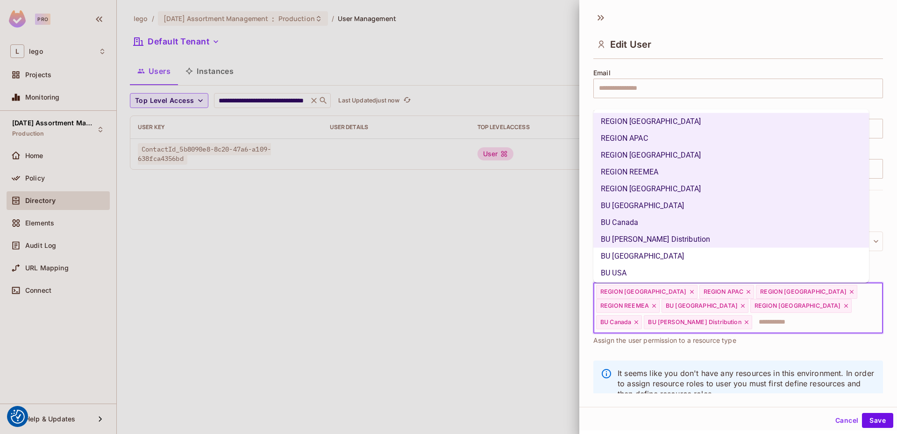
click at [638, 252] on li "BU Mexico" at bounding box center [731, 255] width 276 height 17
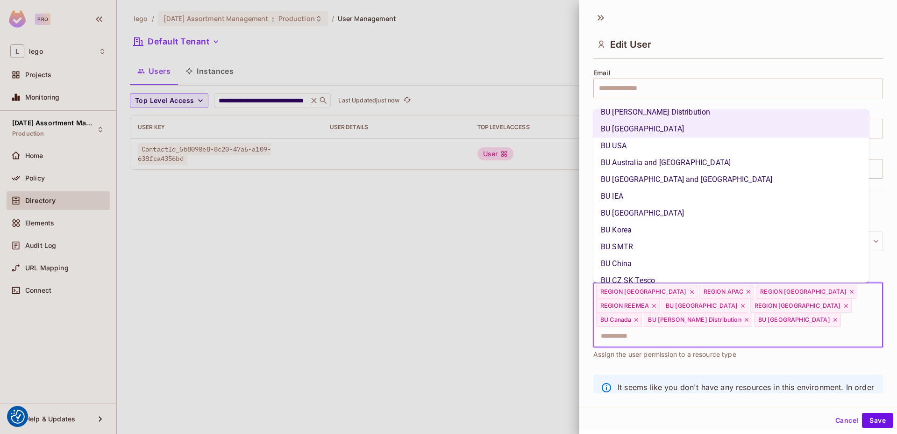
scroll to position [139, 0]
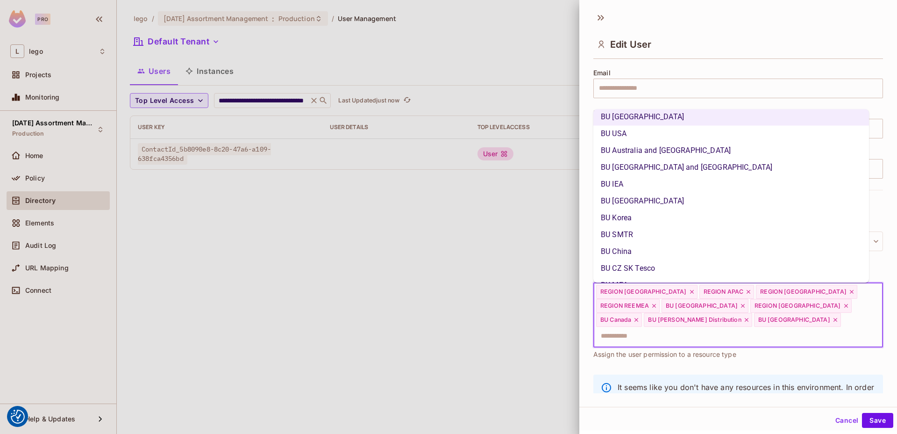
drag, startPoint x: 648, startPoint y: 129, endPoint x: 644, endPoint y: 143, distance: 14.1
click at [648, 130] on li "BU USA" at bounding box center [731, 133] width 276 height 17
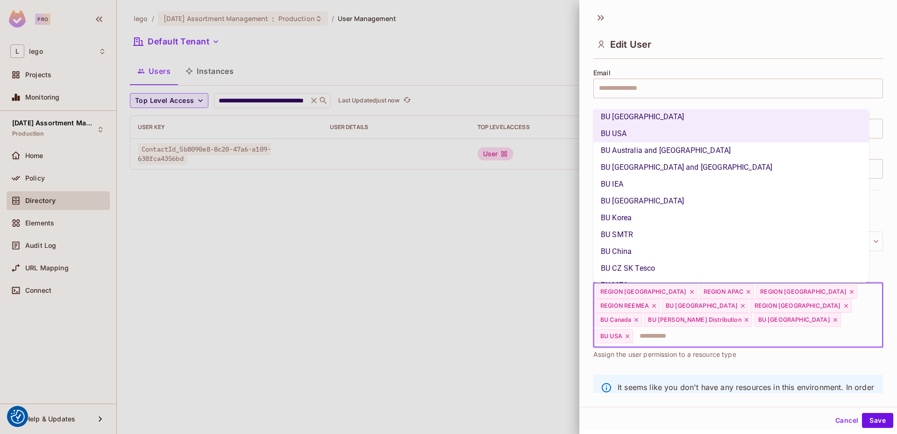
click at [642, 149] on li "BU Australia and New Zealand" at bounding box center [731, 150] width 276 height 17
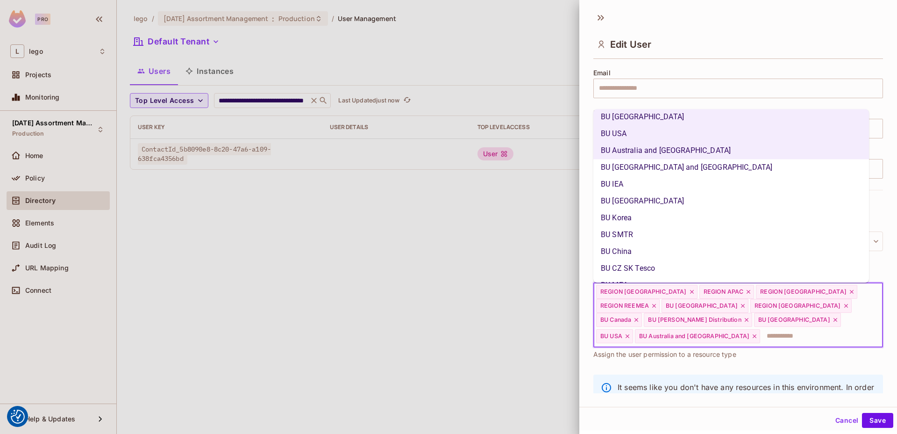
click at [637, 172] on li "BU Hong Kong and Taiwan" at bounding box center [731, 167] width 276 height 17
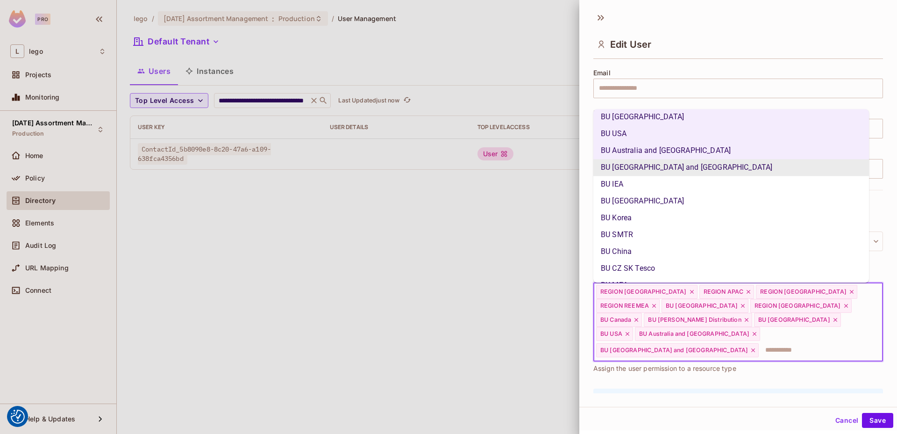
click at [628, 191] on li "BU IEA" at bounding box center [731, 184] width 276 height 17
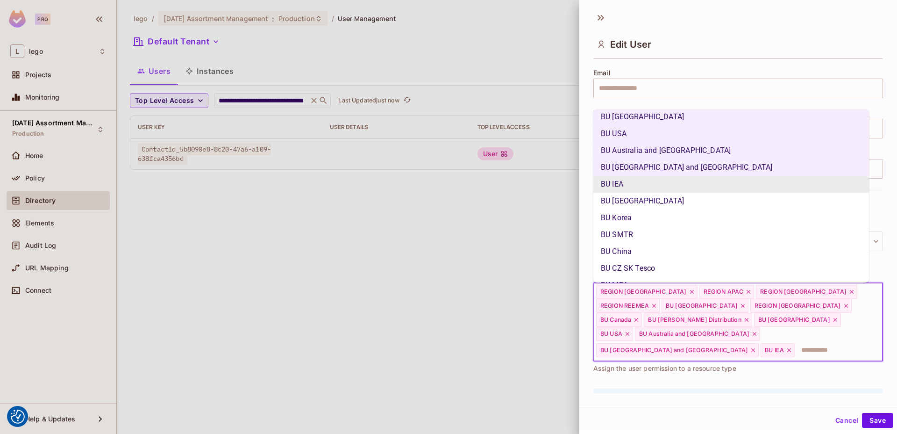
click at [624, 205] on li "BU Japan" at bounding box center [731, 201] width 276 height 17
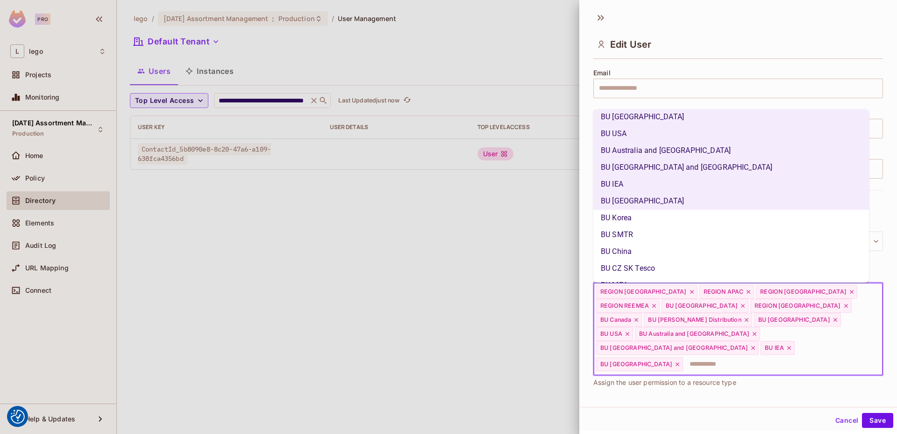
click at [623, 224] on li "BU Korea" at bounding box center [731, 217] width 276 height 17
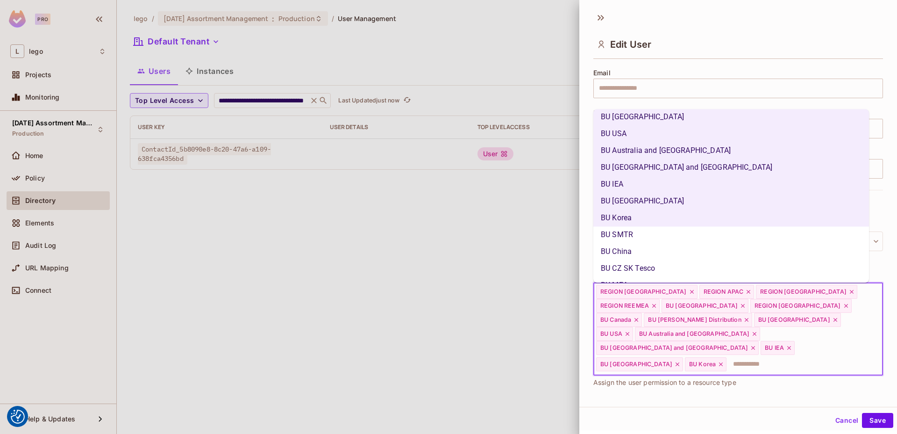
click at [623, 242] on li "BU SMTR" at bounding box center [731, 234] width 276 height 17
click at [623, 256] on li "BU China" at bounding box center [731, 251] width 276 height 17
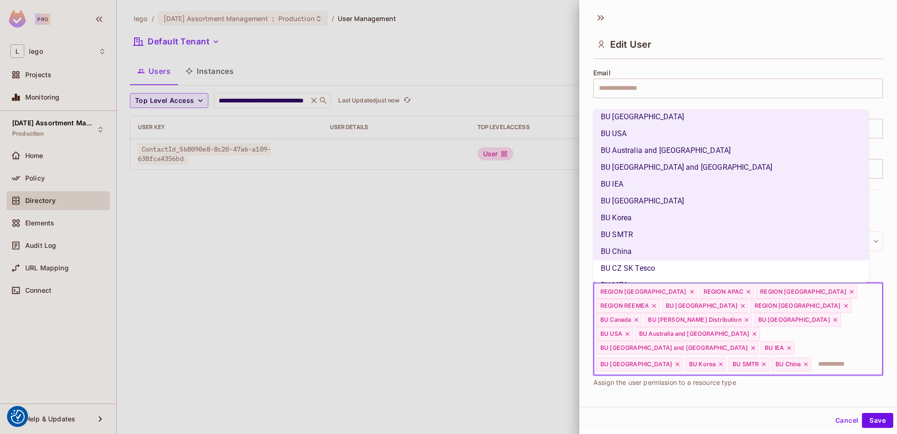
click at [624, 270] on li "BU CZ SK Tesco" at bounding box center [731, 268] width 276 height 17
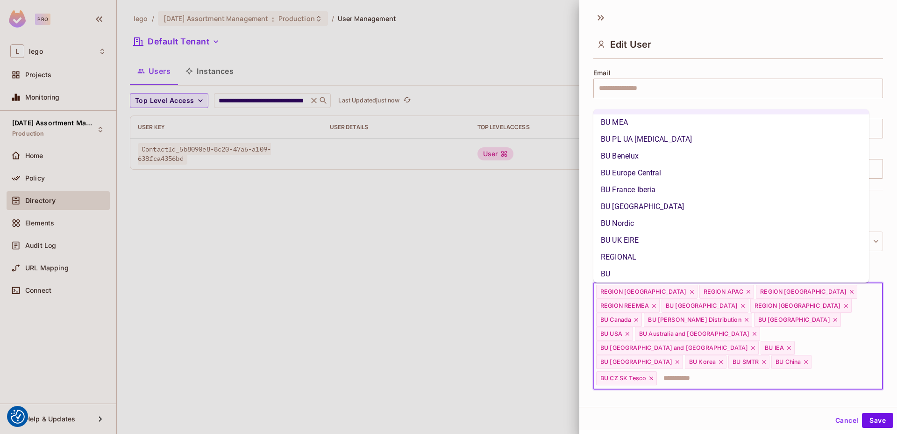
scroll to position [249, 0]
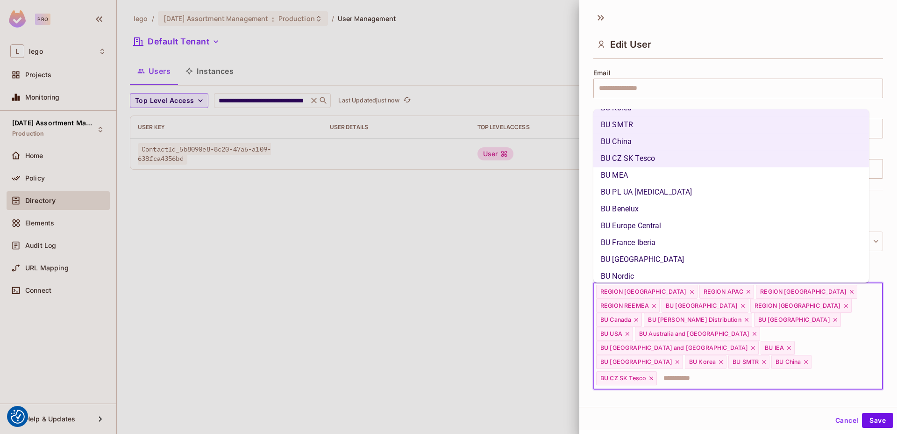
click at [646, 176] on li "BU MEA" at bounding box center [731, 175] width 276 height 17
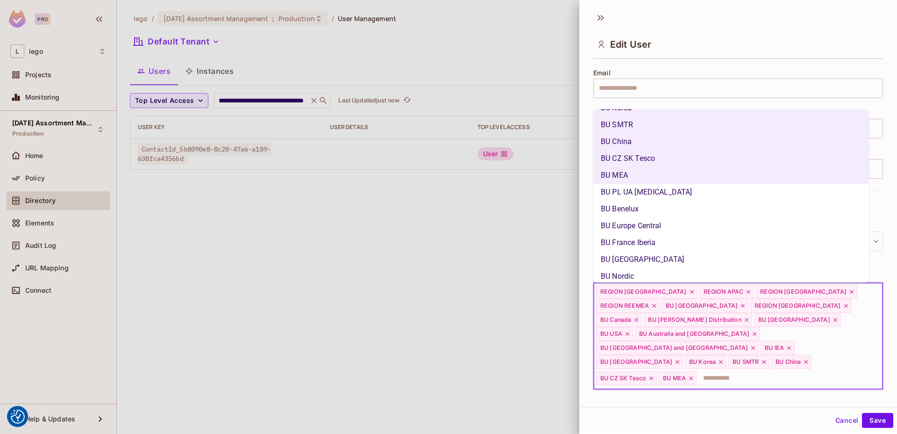
drag, startPoint x: 646, startPoint y: 189, endPoint x: 643, endPoint y: 197, distance: 8.7
click at [646, 189] on li "BU PL UA BAL" at bounding box center [731, 192] width 276 height 17
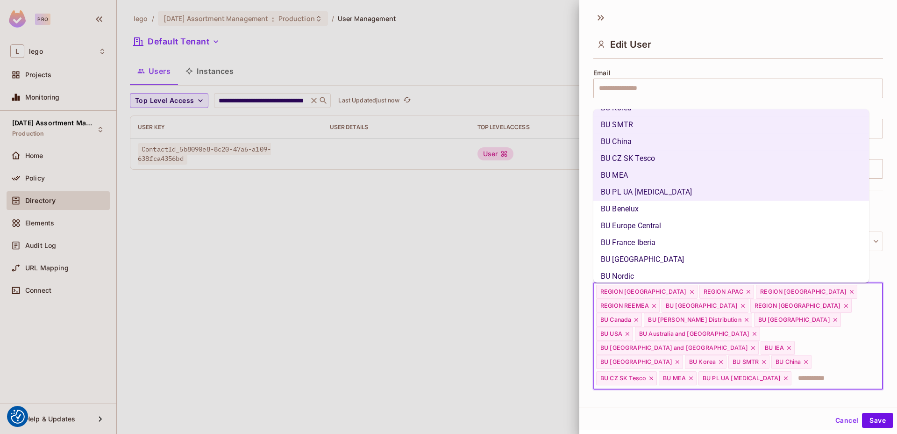
click at [638, 211] on li "BU Benelux" at bounding box center [731, 208] width 276 height 17
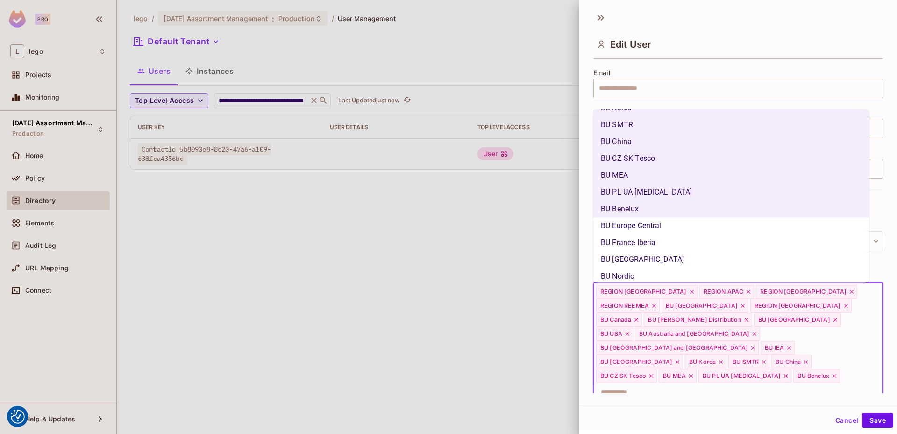
click at [638, 228] on li "BU Europe Central" at bounding box center [731, 225] width 276 height 17
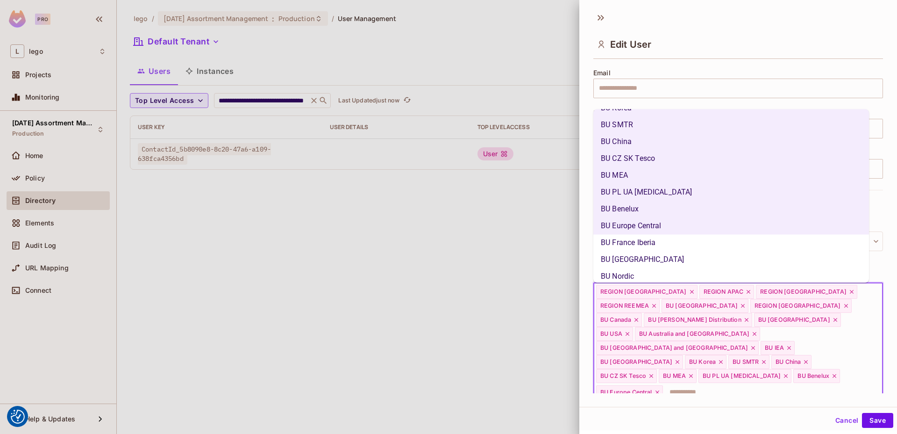
click at [637, 238] on li "BU France Iberia" at bounding box center [731, 242] width 276 height 17
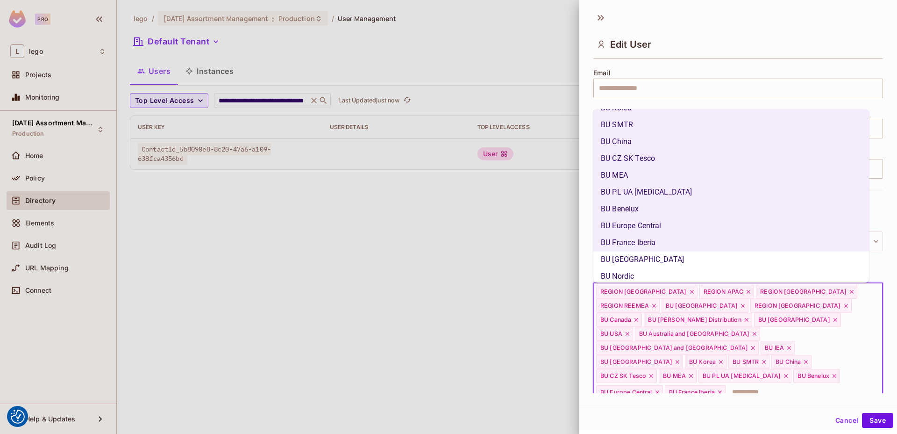
click at [629, 264] on li "BU Italy" at bounding box center [731, 259] width 276 height 17
click at [629, 275] on li "BU Nordic" at bounding box center [731, 276] width 276 height 17
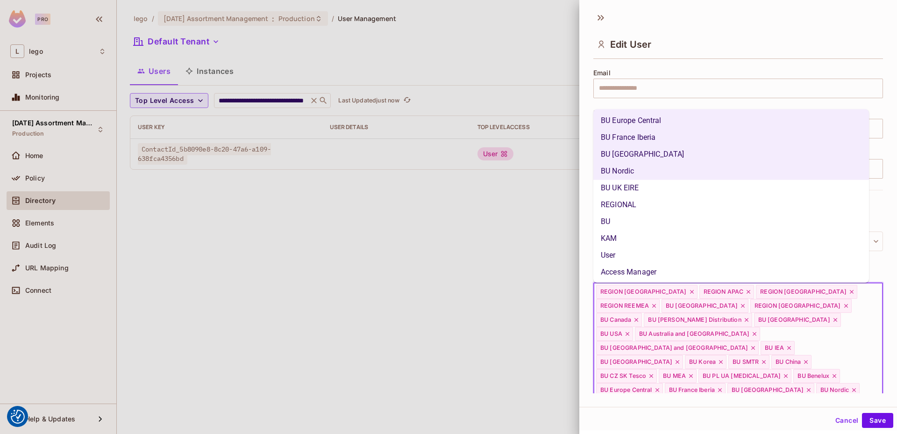
scroll to position [363, 0]
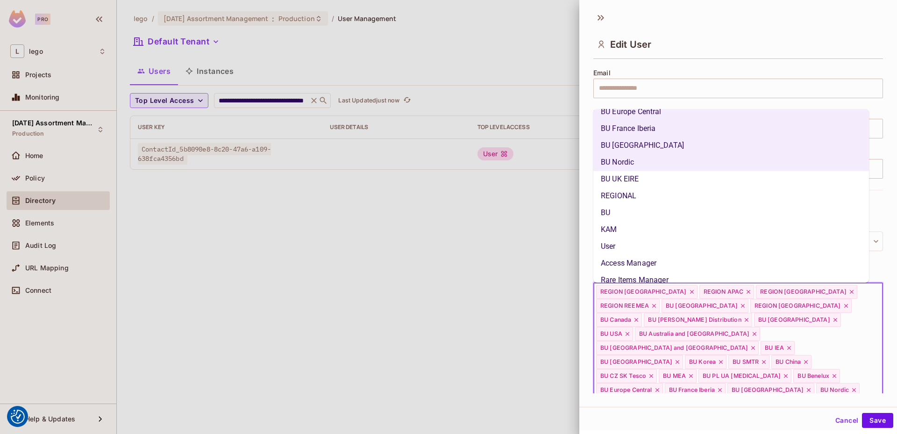
click at [647, 185] on li "BU UK EIRE" at bounding box center [731, 179] width 276 height 17
click at [644, 193] on li "REGIONAL" at bounding box center [731, 195] width 276 height 17
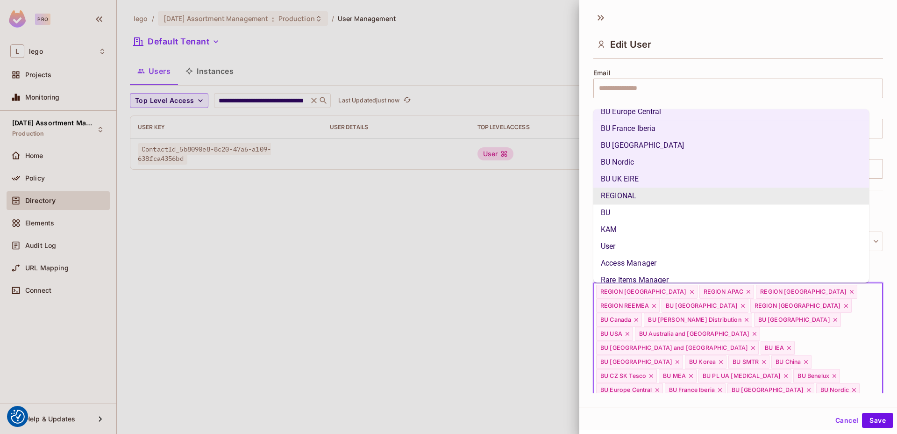
click at [631, 211] on li "BU" at bounding box center [731, 212] width 276 height 17
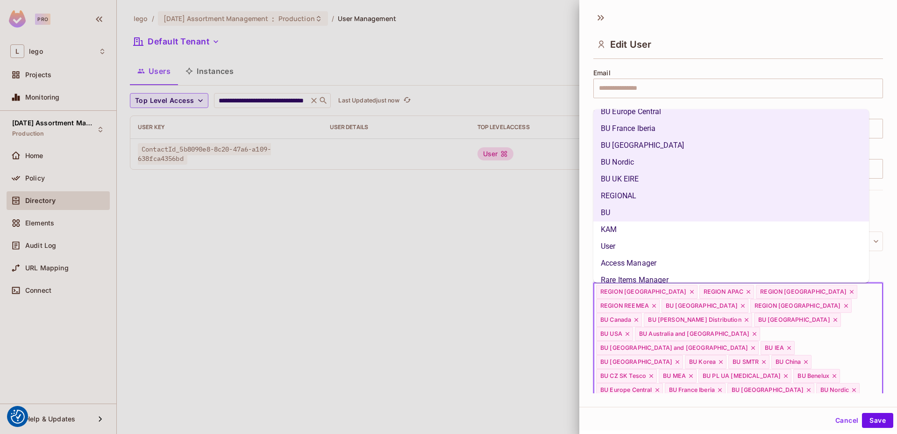
click at [627, 238] on li "User" at bounding box center [731, 246] width 276 height 17
click at [626, 232] on li "KAM" at bounding box center [731, 229] width 276 height 17
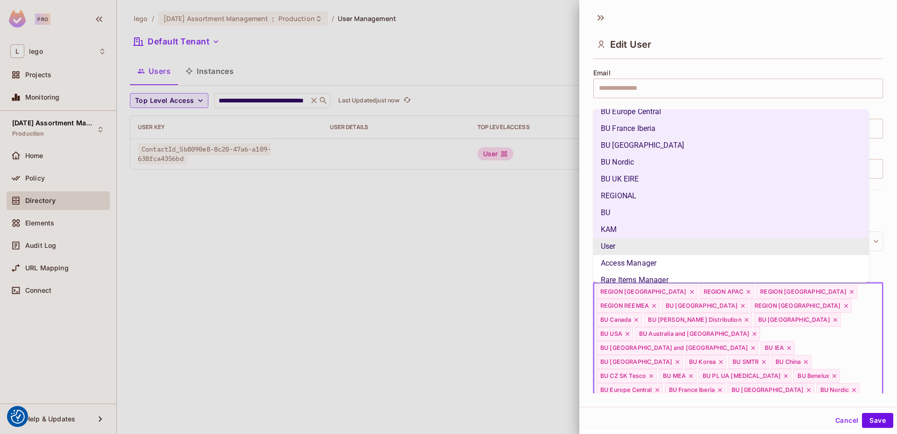
drag, startPoint x: 624, startPoint y: 243, endPoint x: 650, endPoint y: 210, distance: 42.0
click at [624, 243] on li "User" at bounding box center [731, 246] width 276 height 17
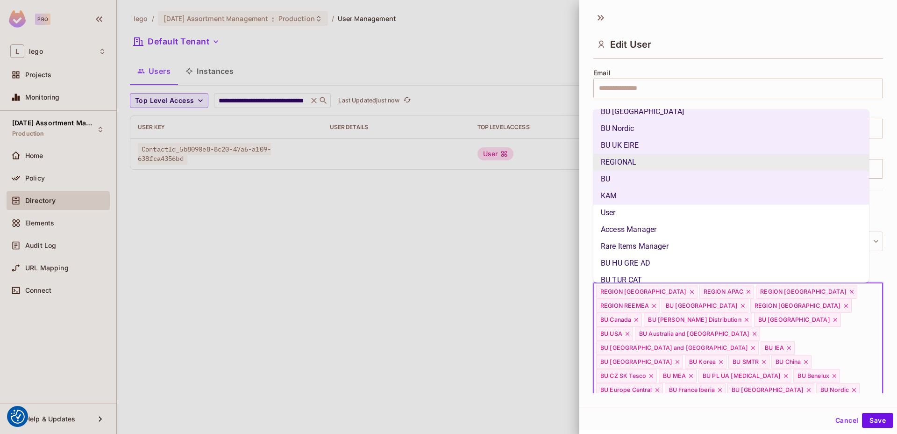
scroll to position [423, 0]
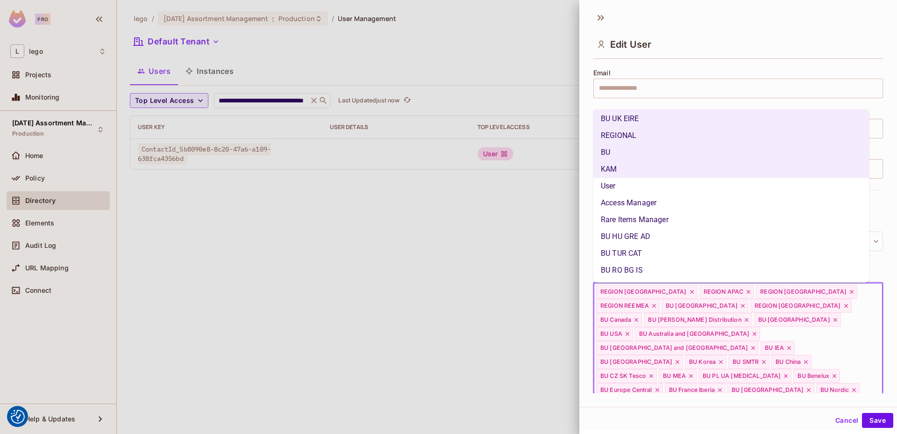
click at [647, 202] on li "Access Manager" at bounding box center [731, 202] width 276 height 17
click at [647, 215] on li "Rare Items Manager" at bounding box center [731, 219] width 276 height 17
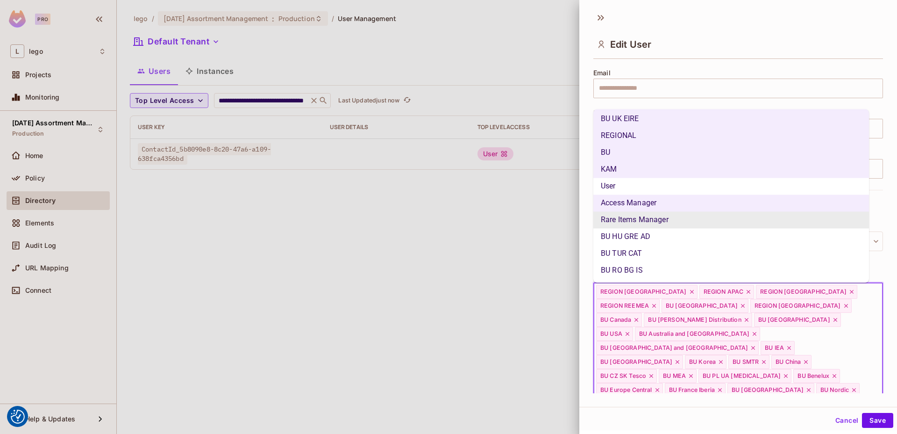
click at [644, 236] on li "BU HU GRE AD" at bounding box center [731, 236] width 276 height 17
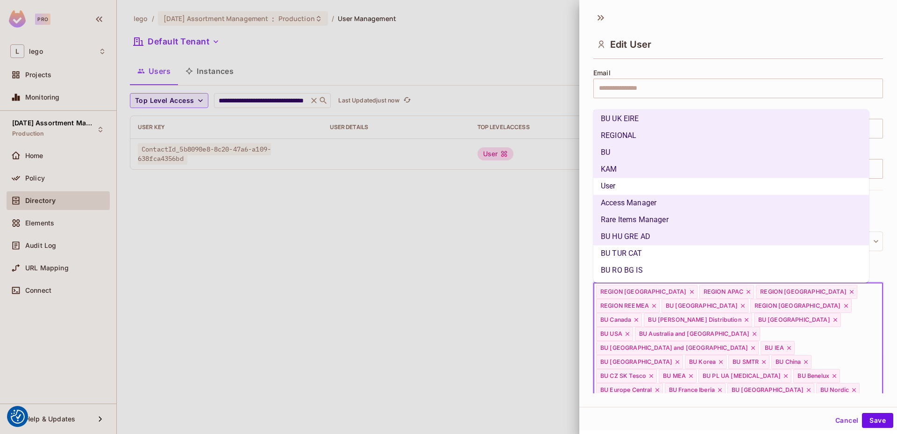
click at [641, 250] on li "BU TUR CAT" at bounding box center [731, 253] width 276 height 17
click at [638, 266] on li "BU RO BG IS" at bounding box center [731, 270] width 276 height 17
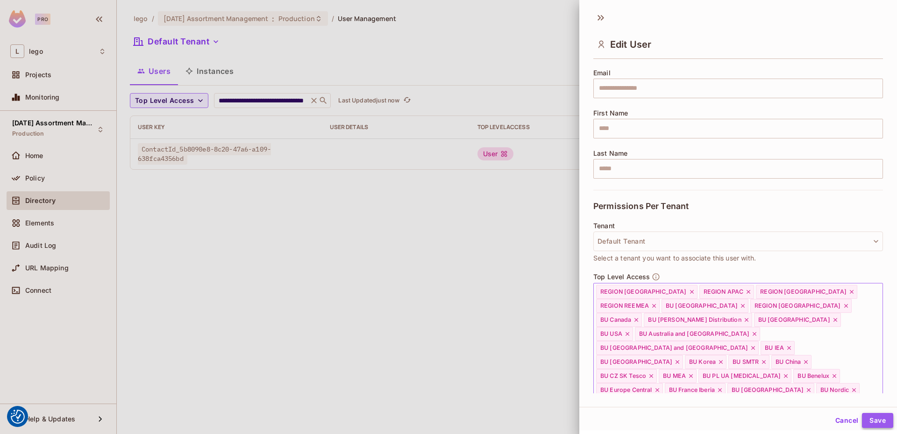
click at [874, 415] on button "Save" at bounding box center [877, 420] width 31 height 15
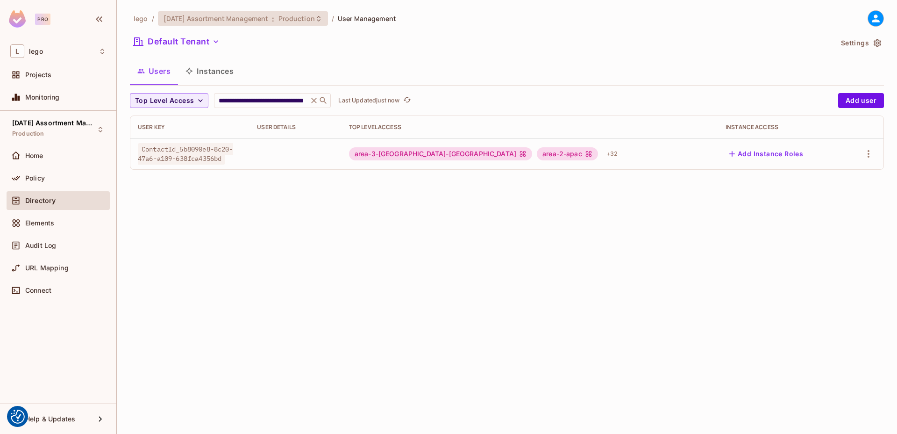
click at [292, 21] on span "Production" at bounding box center [296, 18] width 36 height 9
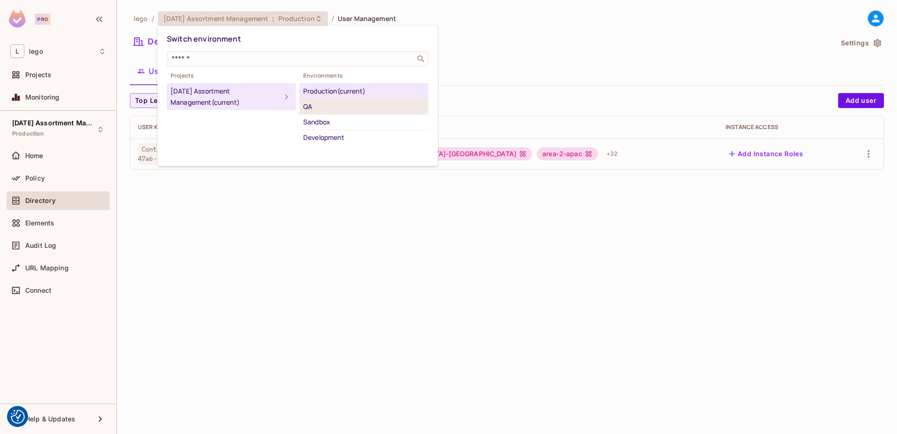
click at [319, 110] on div "QA" at bounding box center [363, 106] width 121 height 11
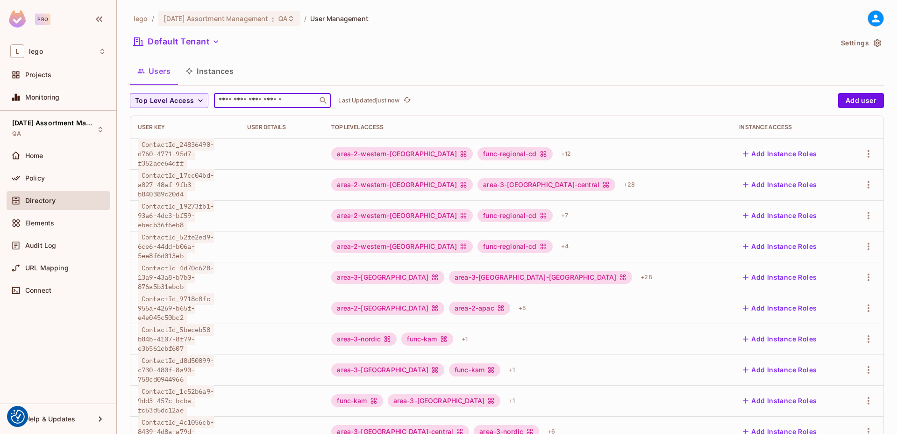
click at [281, 99] on input "text" at bounding box center [266, 100] width 98 height 9
paste input "**********"
type input "**********"
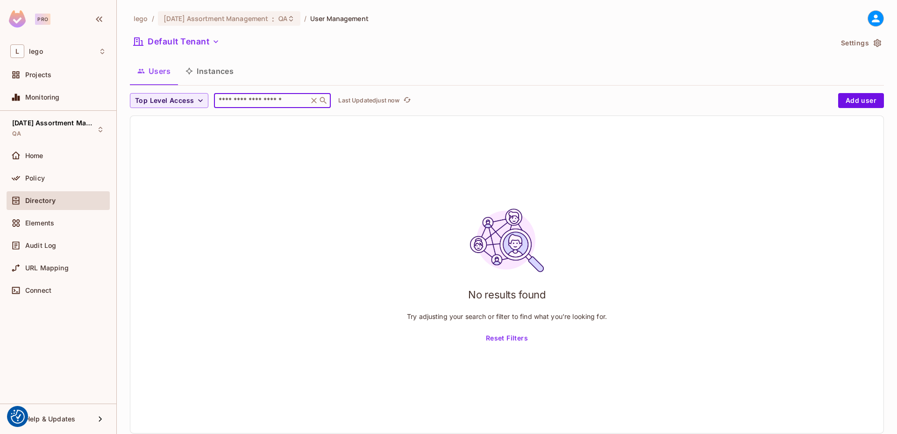
scroll to position [0, 0]
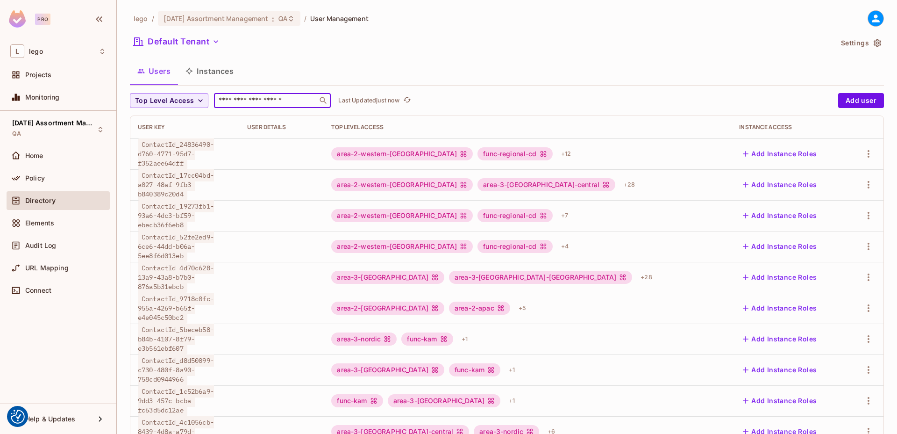
click at [300, 35] on div "Default Tenant" at bounding box center [481, 43] width 703 height 18
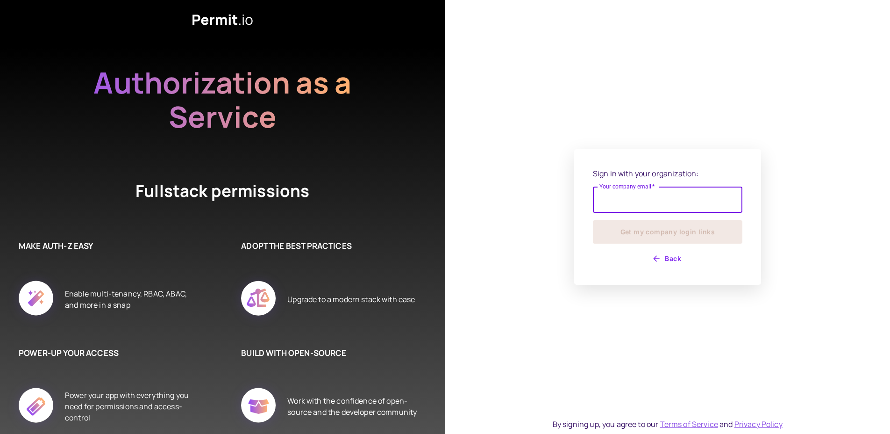
click at [624, 206] on input "Your company email   *" at bounding box center [668, 199] width 150 height 26
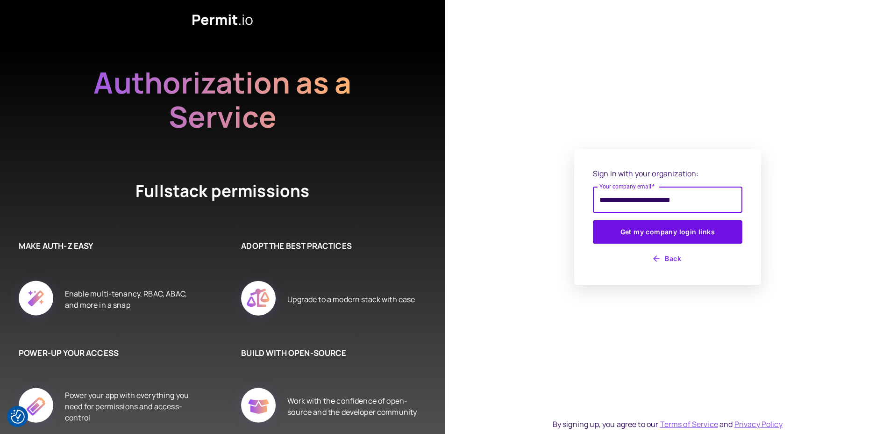
type input "**********"
click at [593, 220] on button "Get my company login links" at bounding box center [668, 231] width 150 height 23
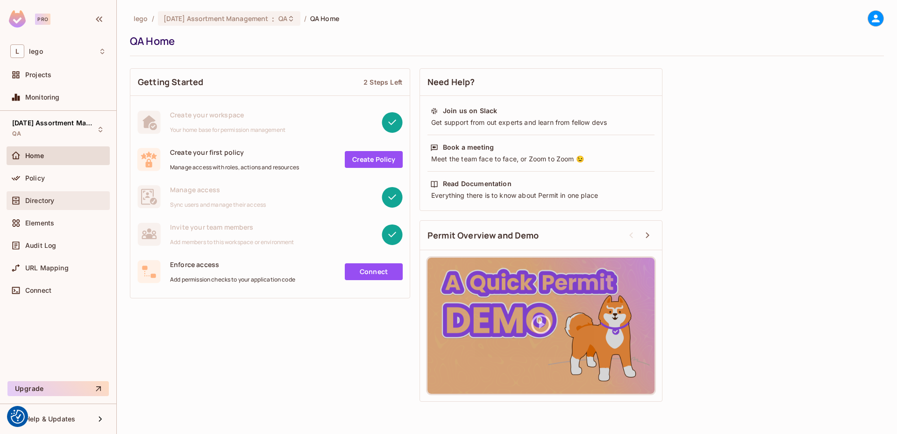
click at [61, 202] on div "Directory" at bounding box center [65, 200] width 81 height 7
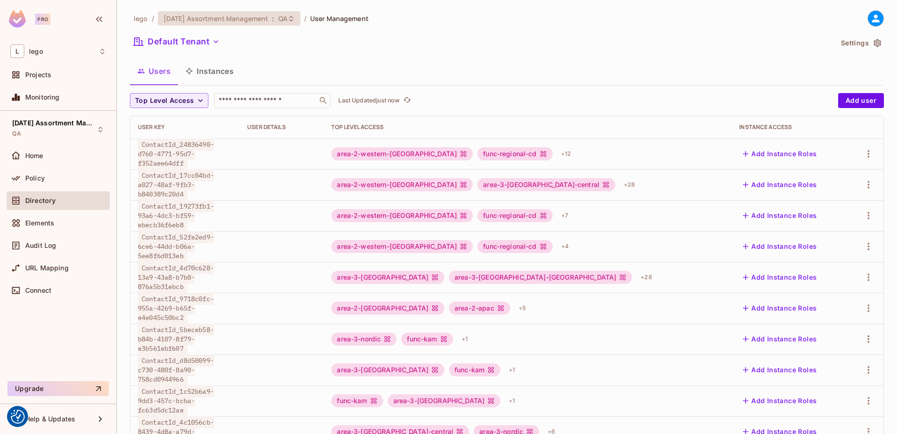
click at [230, 24] on div "[DATE] Assortment Management : QA" at bounding box center [229, 18] width 143 height 14
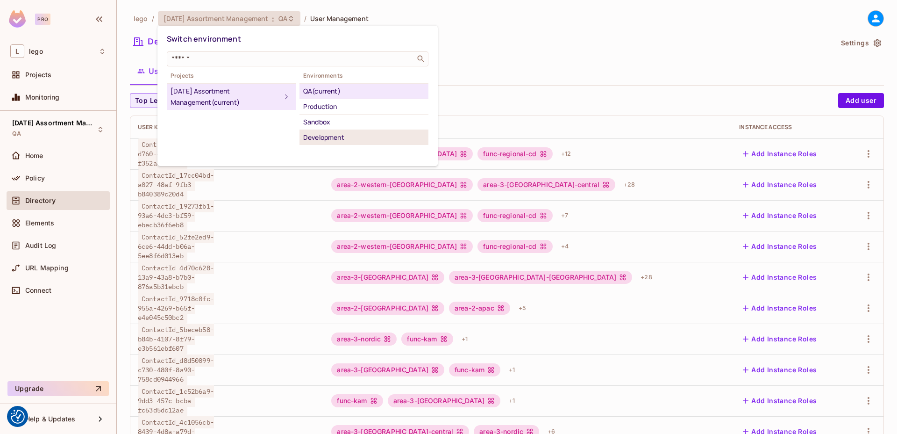
click at [340, 136] on div "Development" at bounding box center [363, 137] width 121 height 11
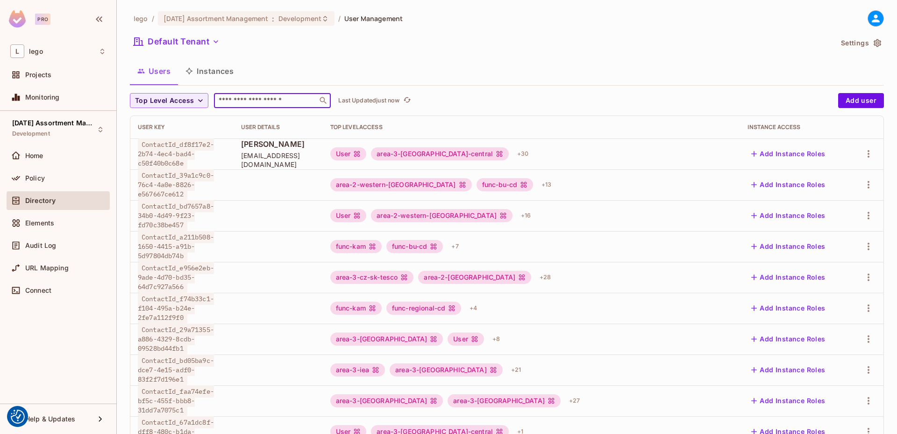
click at [257, 103] on input "text" at bounding box center [266, 100] width 98 height 9
paste input "**********"
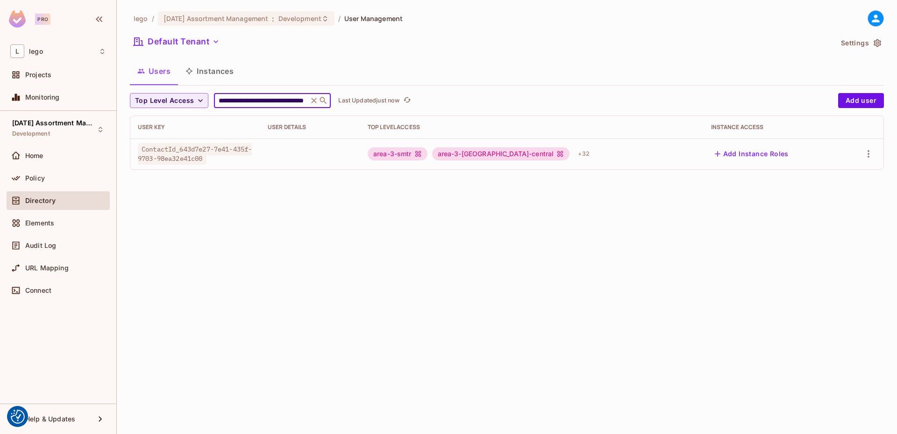
type input "**********"
click at [735, 153] on button "Add Instance Roles" at bounding box center [751, 153] width 81 height 15
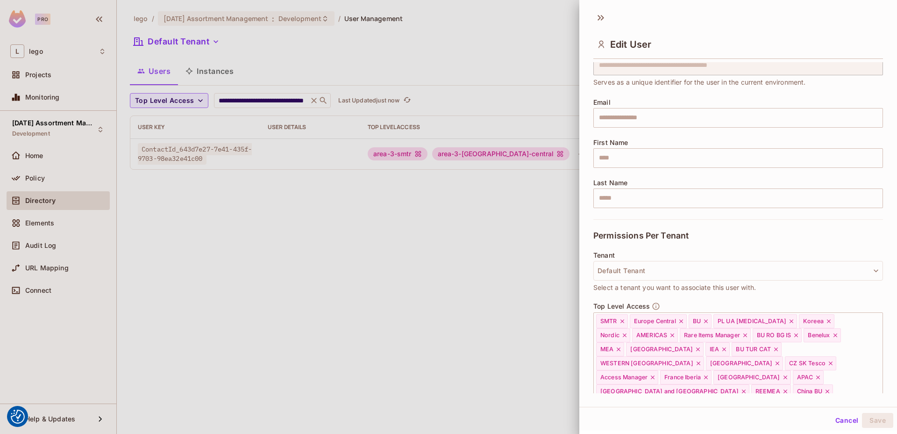
scroll to position [156, 0]
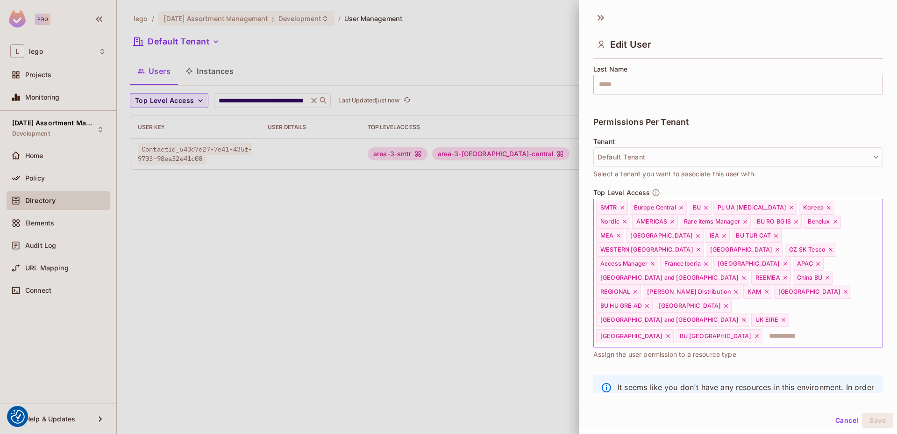
click at [847, 327] on input "text" at bounding box center [813, 336] width 101 height 19
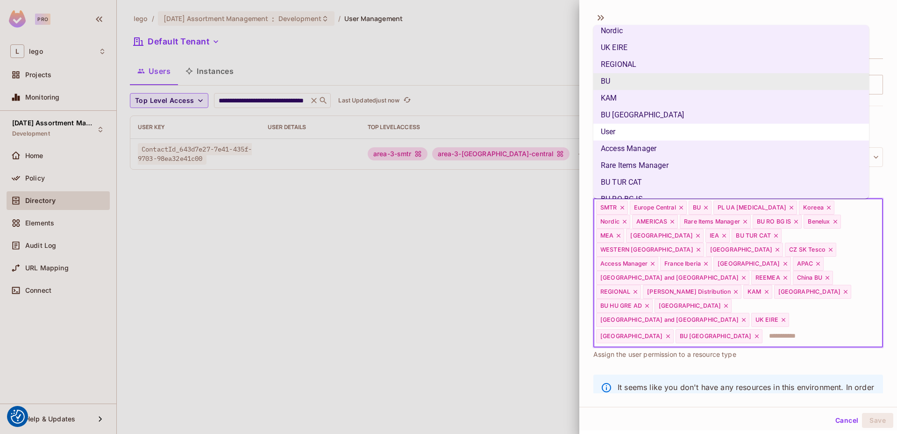
scroll to position [393, 0]
click at [636, 129] on li "User" at bounding box center [731, 131] width 276 height 17
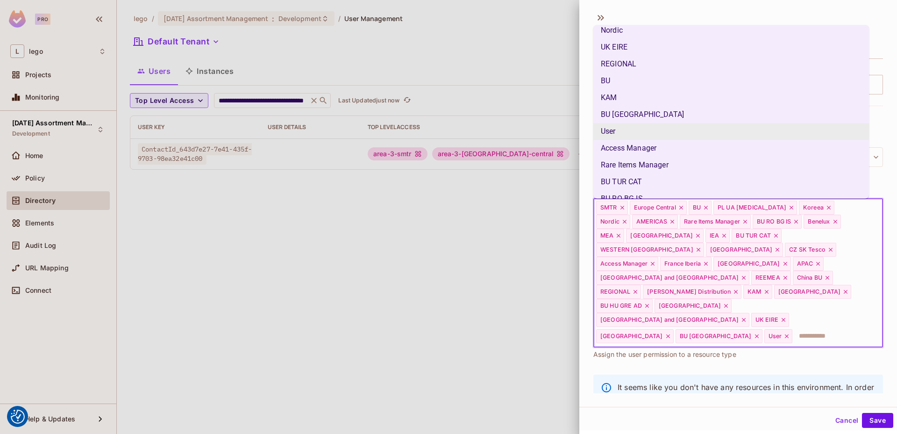
click at [633, 126] on li "User" at bounding box center [731, 131] width 276 height 17
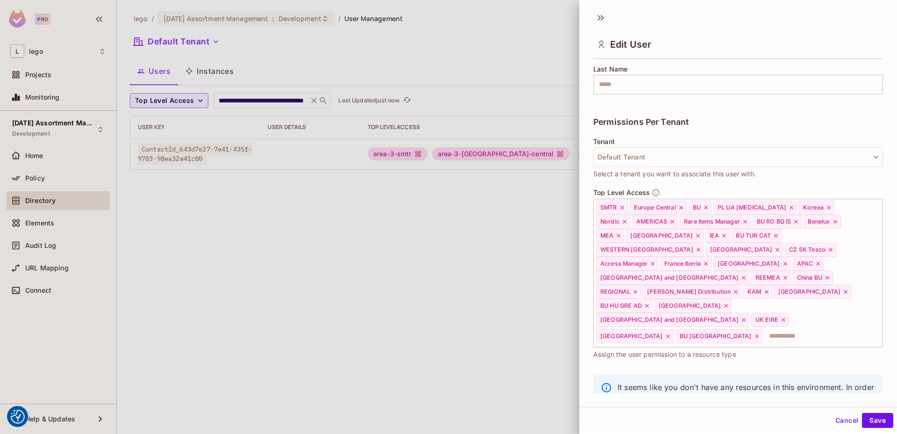
scroll to position [1, 0]
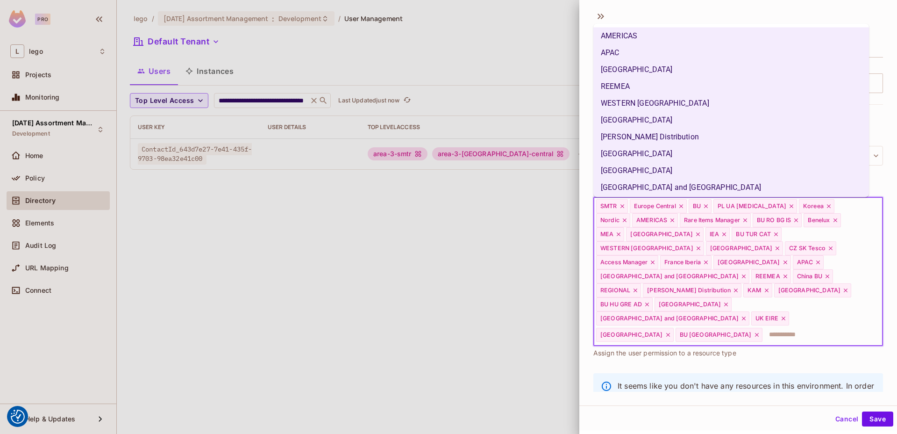
click at [809, 325] on input "text" at bounding box center [813, 334] width 101 height 19
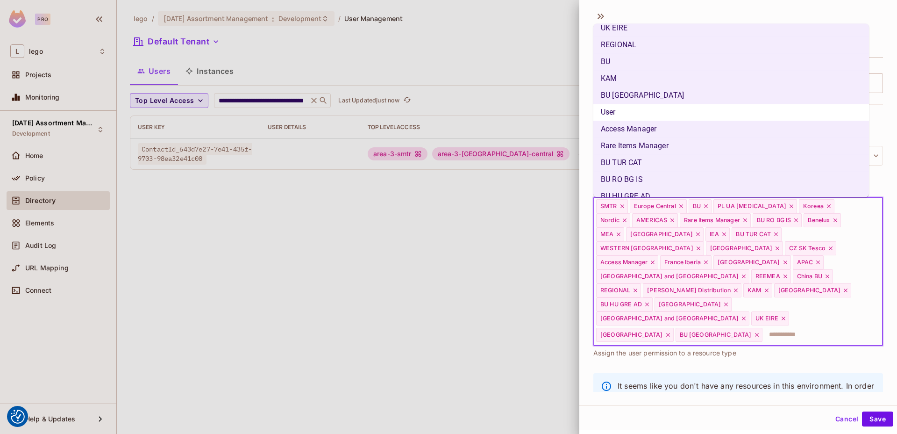
scroll to position [423, 0]
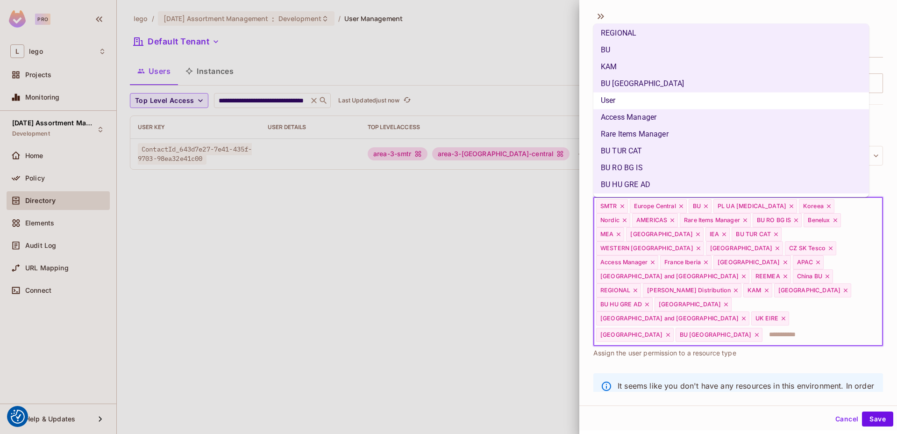
click at [636, 98] on li "User" at bounding box center [731, 100] width 276 height 17
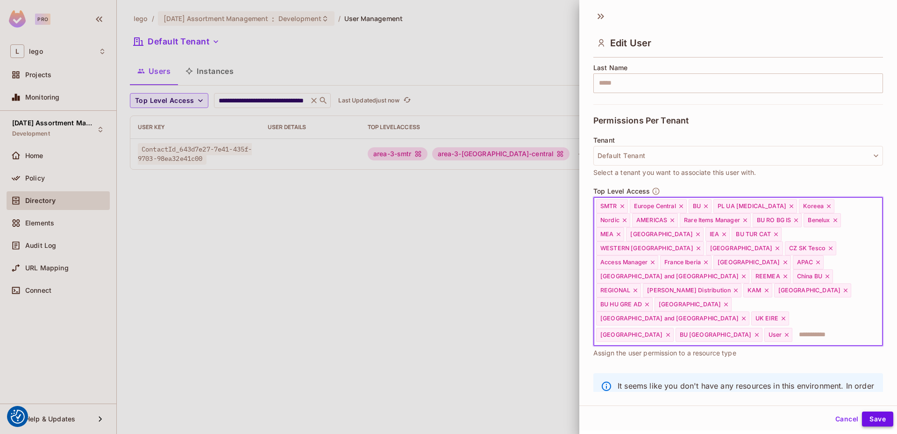
click at [878, 421] on button "Save" at bounding box center [877, 418] width 31 height 15
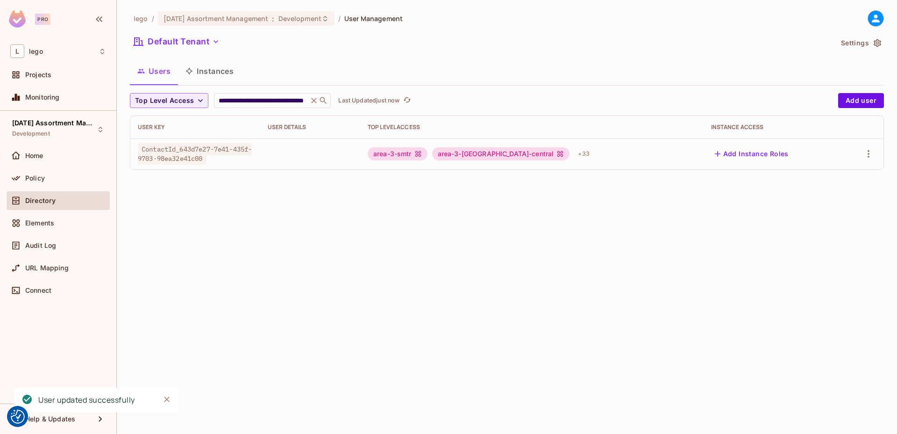
click at [497, 264] on div "**********" at bounding box center [507, 217] width 780 height 434
